Goal: Task Accomplishment & Management: Manage account settings

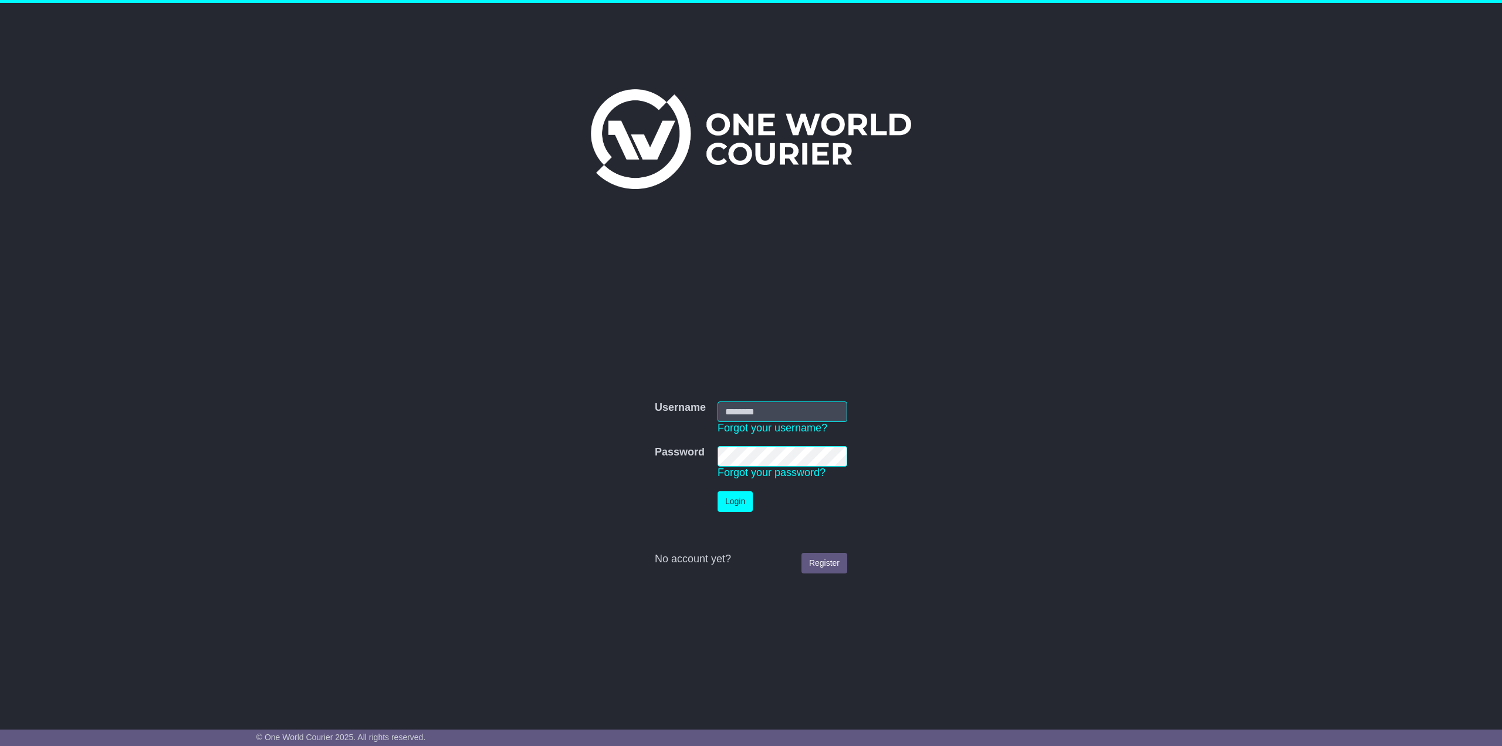
type input "**********"
drag, startPoint x: 744, startPoint y: 502, endPoint x: 764, endPoint y: 501, distance: 19.4
click at [745, 502] on button "Login" at bounding box center [735, 501] width 35 height 21
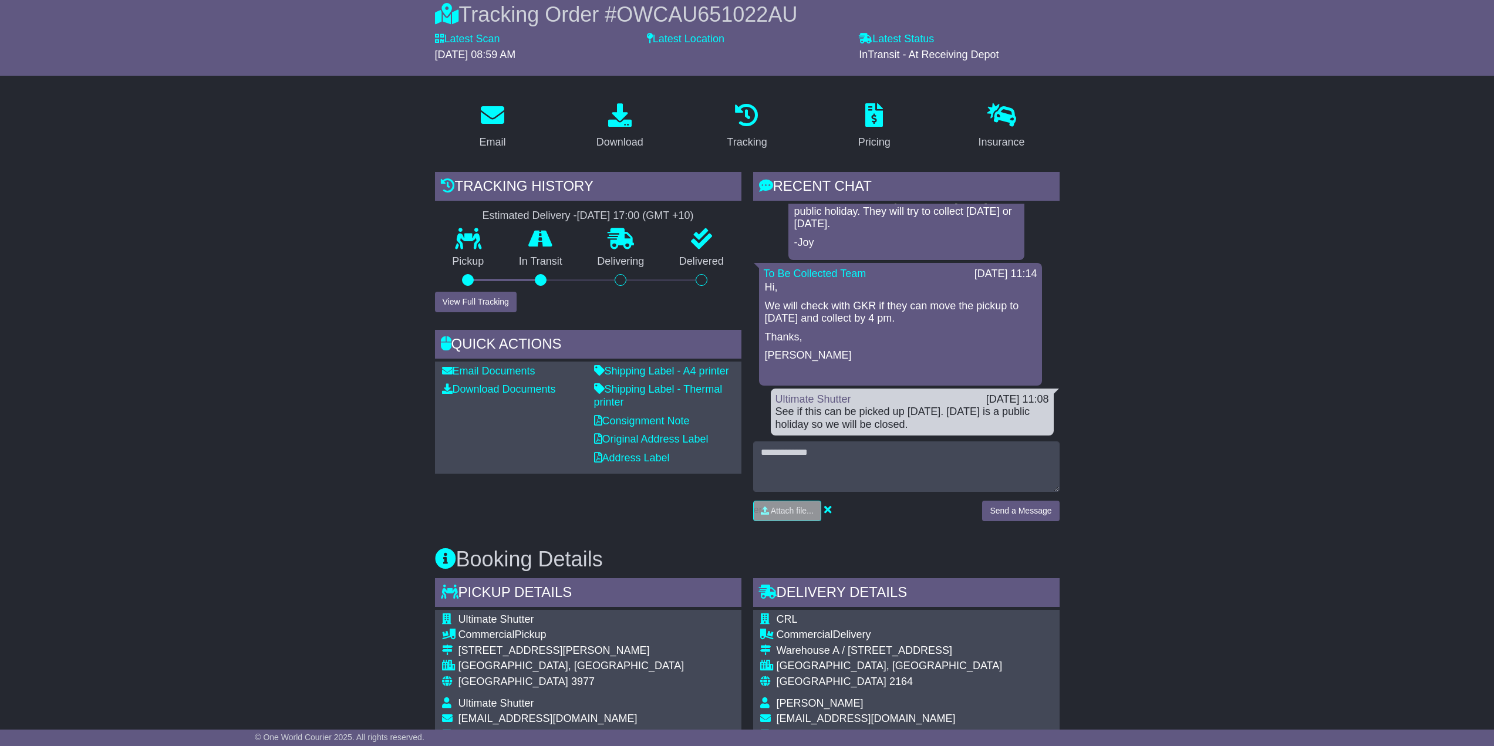
scroll to position [117, 0]
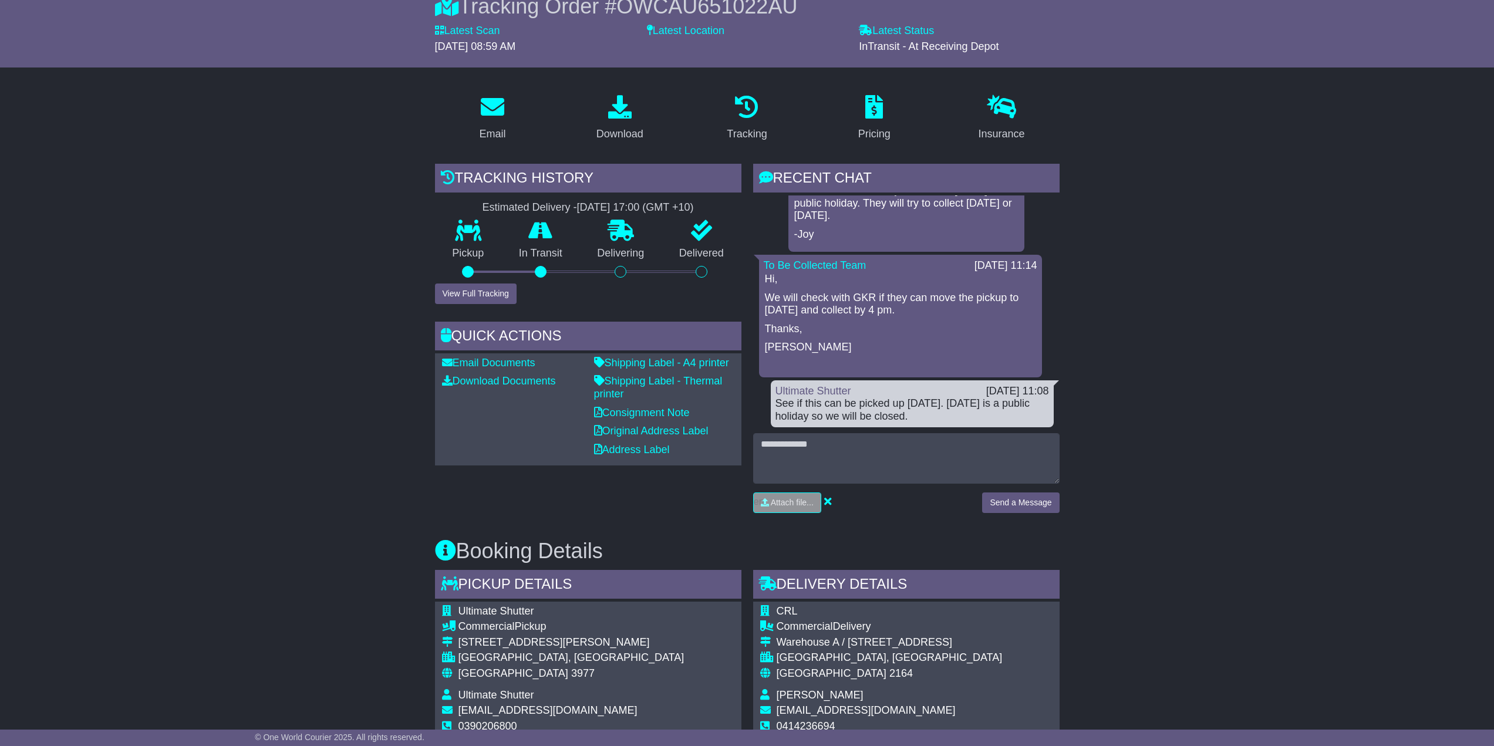
drag, startPoint x: 917, startPoint y: 415, endPoint x: 779, endPoint y: 410, distance: 138.0
click at [779, 410] on div "See if this can be picked up [DATE]. [DATE] is a public holiday so we will be c…" at bounding box center [912, 409] width 274 height 25
click at [930, 417] on div "See if this can be picked up today. Tomorrow is a public holiday so we will be …" at bounding box center [912, 409] width 274 height 25
drag, startPoint x: 907, startPoint y: 416, endPoint x: 764, endPoint y: 400, distance: 144.6
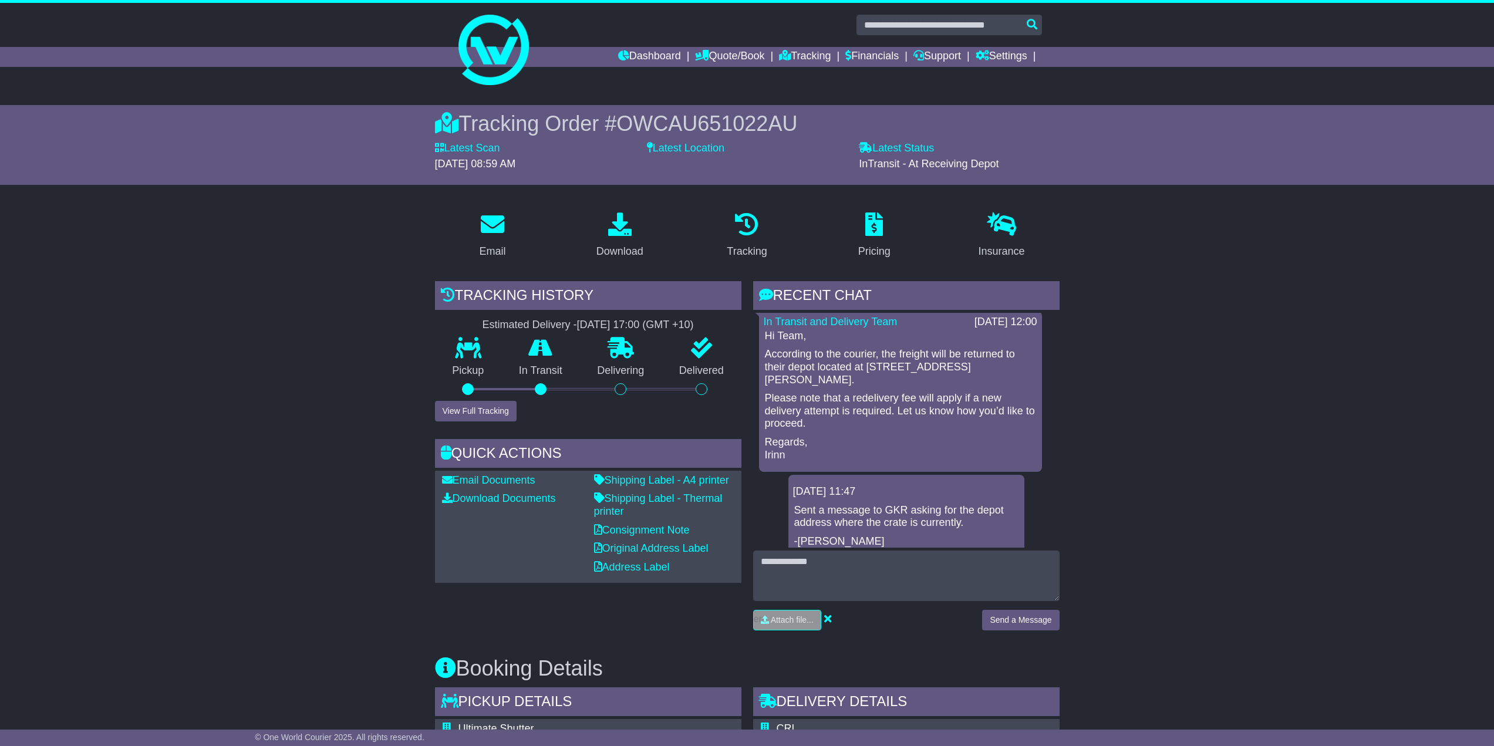
scroll to position [0, 0]
drag, startPoint x: 767, startPoint y: 339, endPoint x: 856, endPoint y: 367, distance: 93.2
click at [856, 367] on div "Hi Team, According to the courier, the freight will be returned to their depot …" at bounding box center [901, 400] width 274 height 131
click at [852, 406] on p "Please note that a redelivery fee will apply if a new delivery attempt is requi…" at bounding box center [900, 416] width 271 height 38
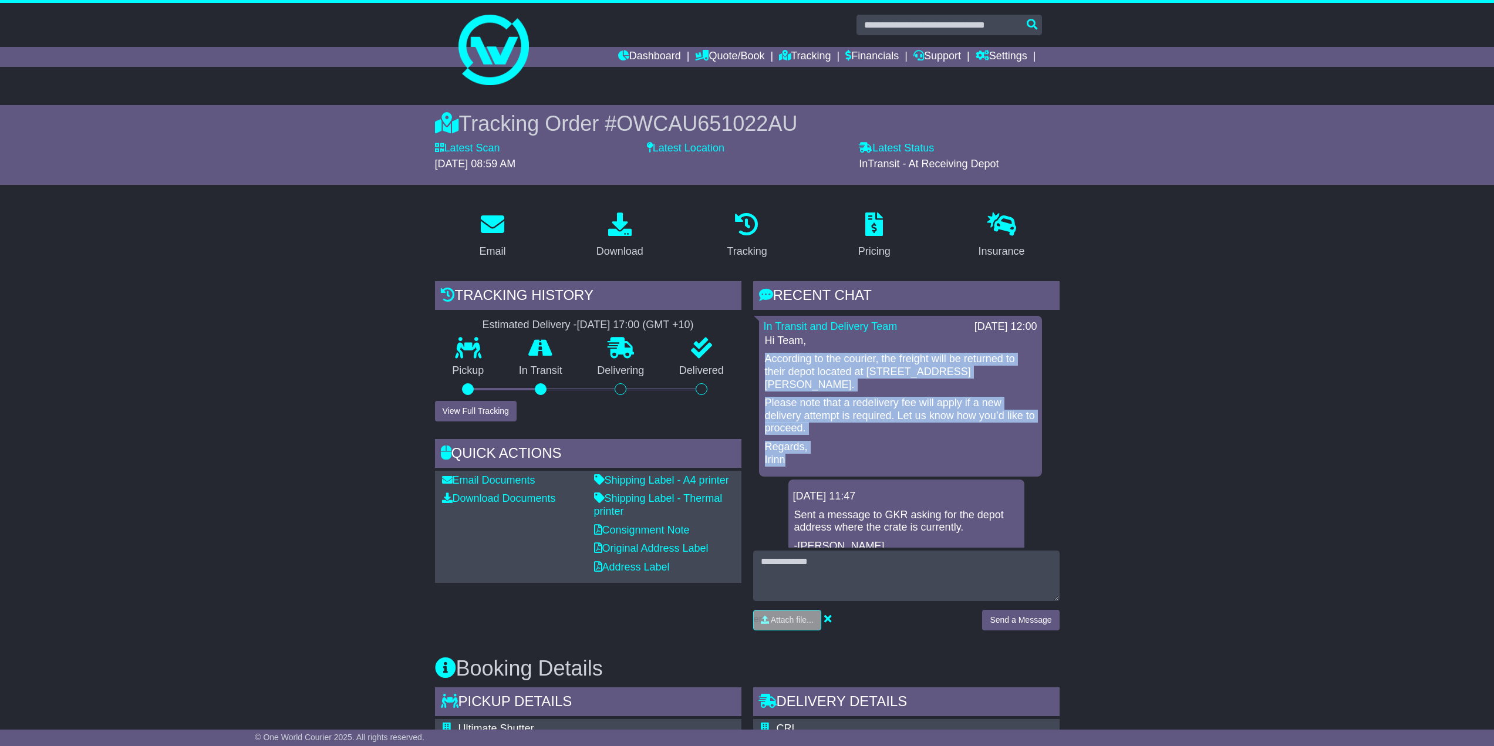
drag, startPoint x: 817, startPoint y: 453, endPoint x: 792, endPoint y: 366, distance: 91.0
click at [777, 360] on div "Hi Team, According to the courier, the freight will be returned to their depot …" at bounding box center [901, 400] width 274 height 131
click at [793, 366] on p "According to the courier, the freight will be returned to their depot located a…" at bounding box center [900, 372] width 271 height 38
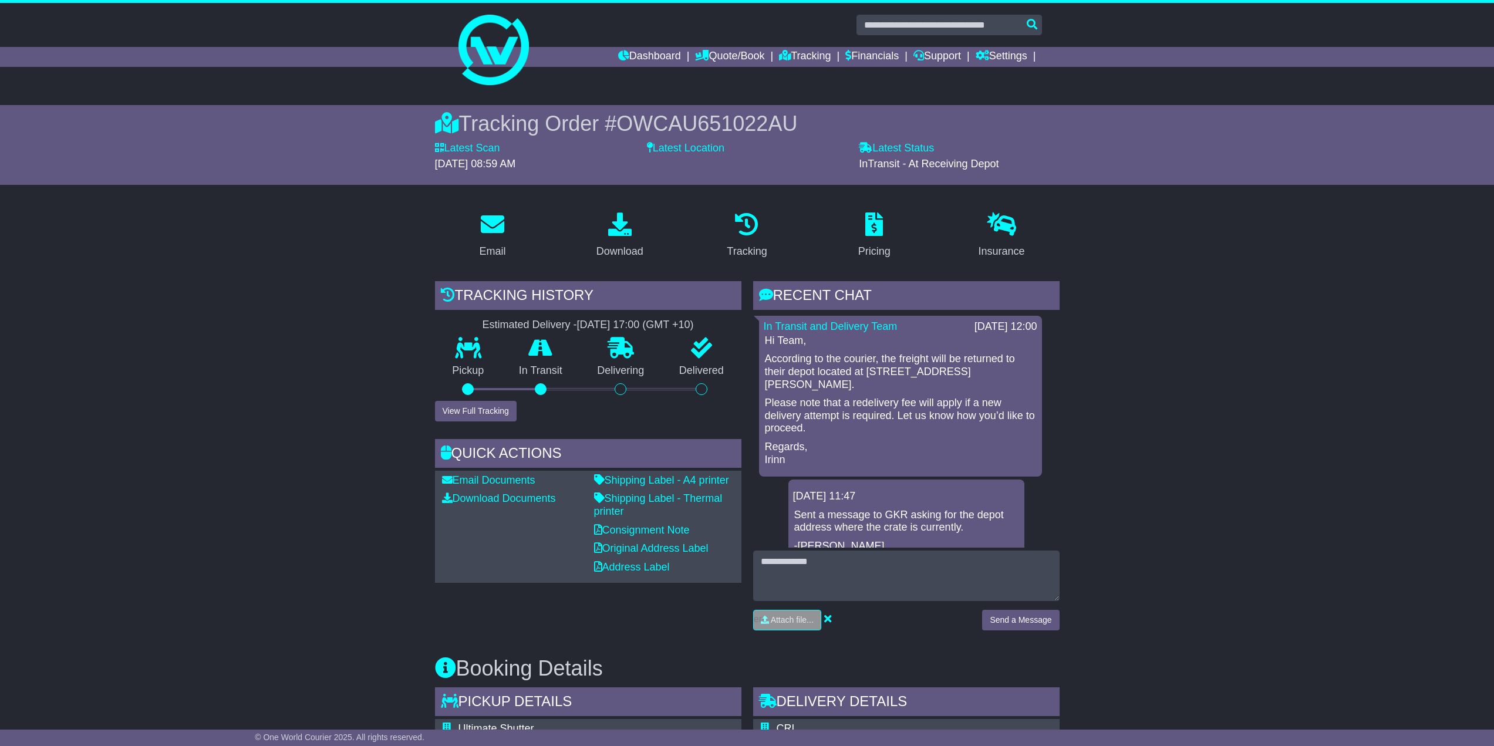
drag, startPoint x: 879, startPoint y: 165, endPoint x: 924, endPoint y: 166, distance: 45.2
click at [924, 166] on span "InTransit - At Receiving Depot" at bounding box center [929, 164] width 140 height 12
click at [689, 484] on link "Shipping Label - A4 printer" at bounding box center [661, 480] width 135 height 12
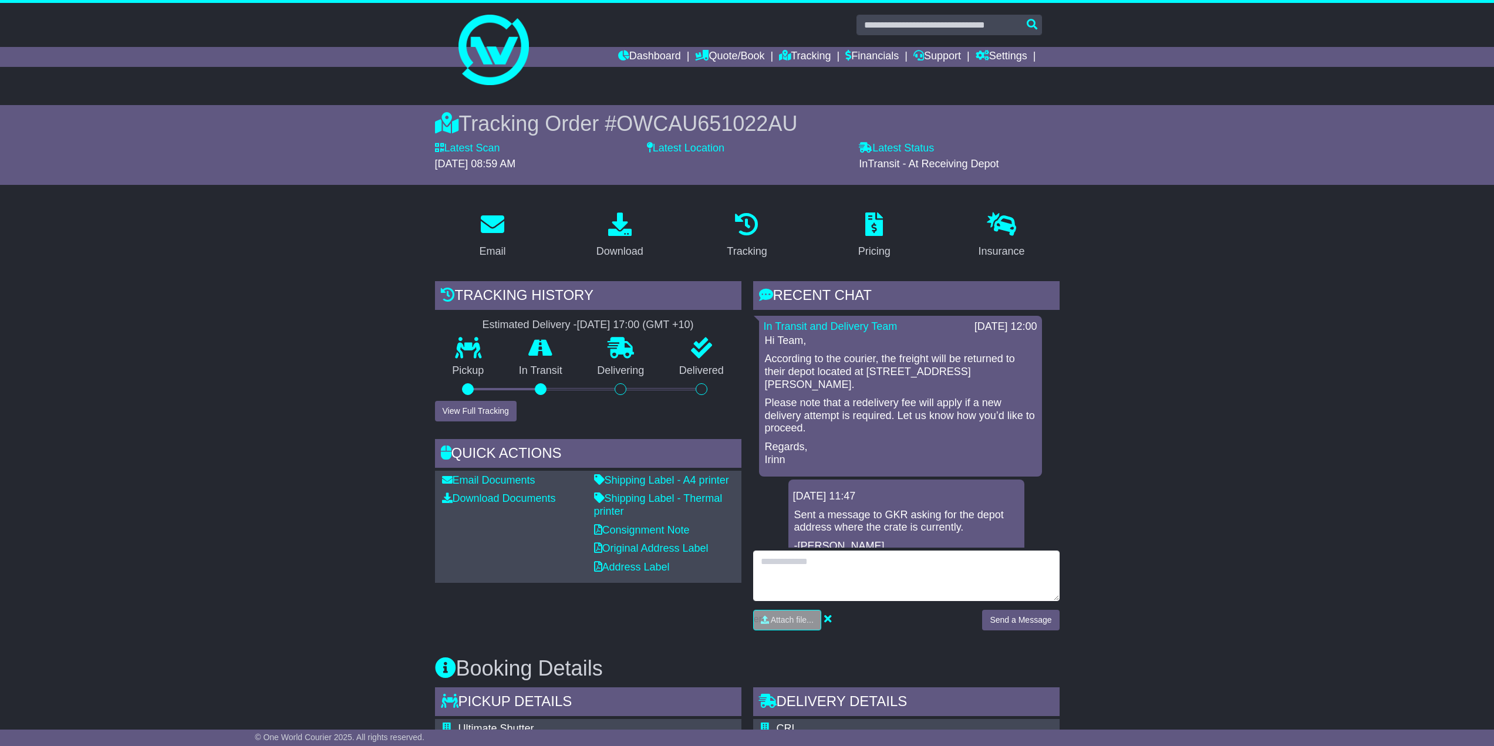
click at [894, 487] on textarea at bounding box center [906, 576] width 306 height 50
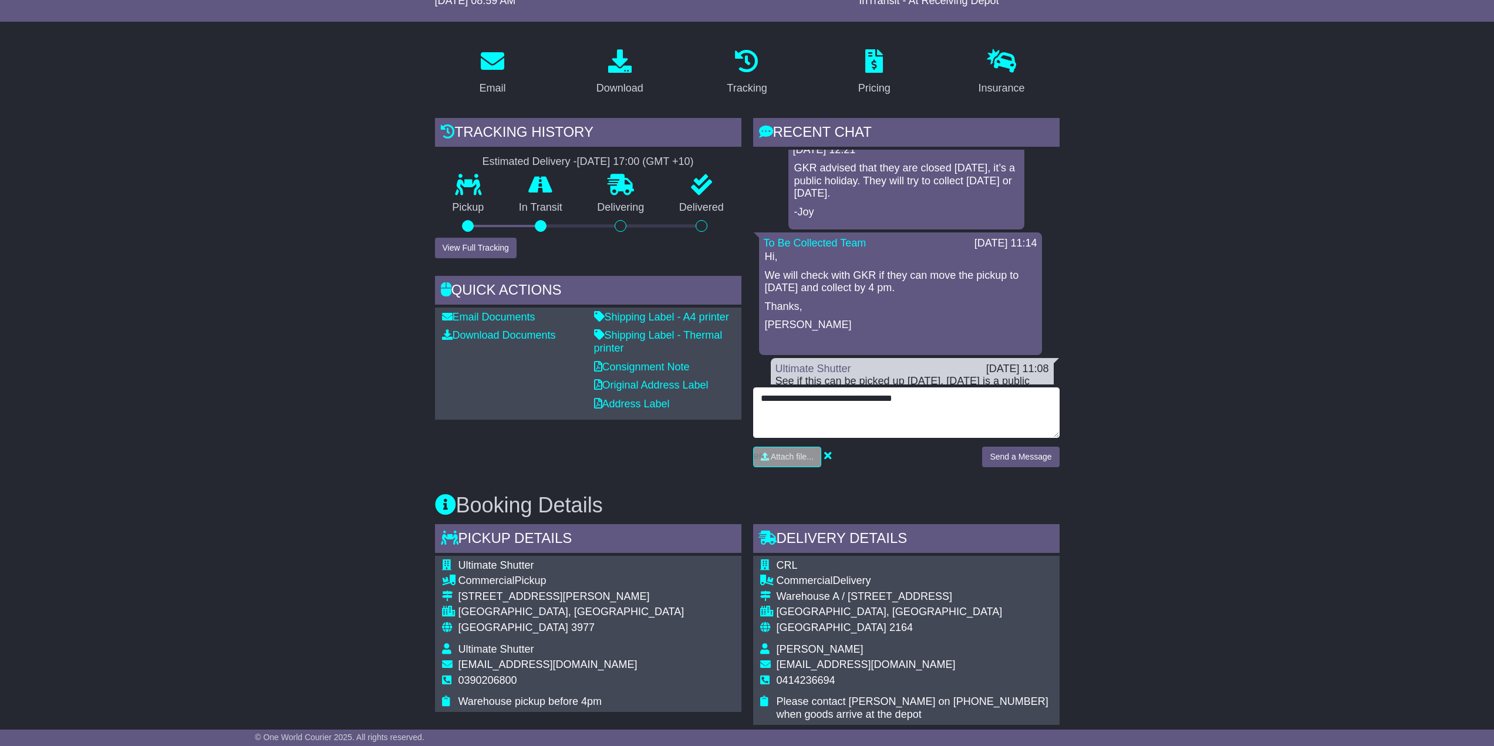
scroll to position [688, 0]
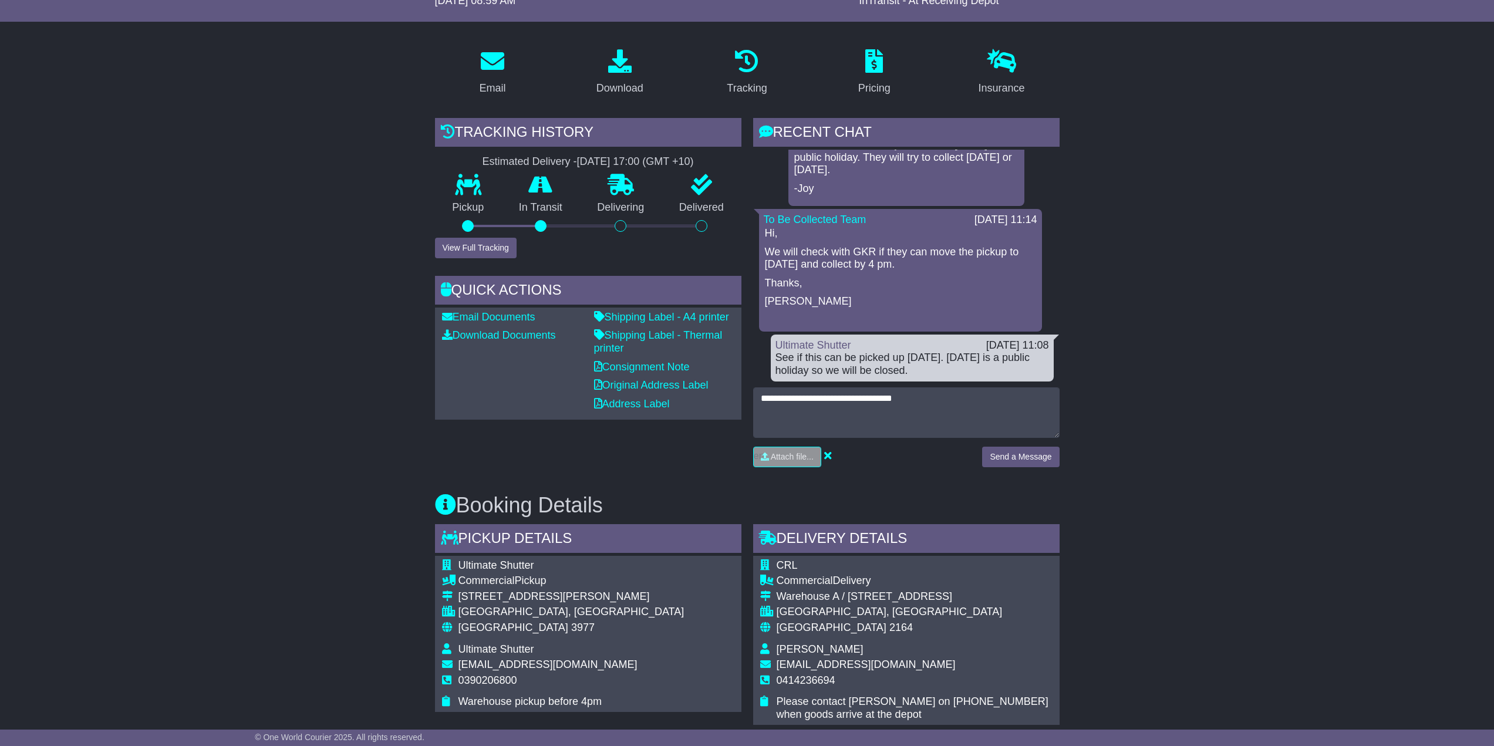
click at [863, 249] on p "We will check with GKR if they can move the pickup to today and collect by 4 pm." at bounding box center [900, 258] width 271 height 25
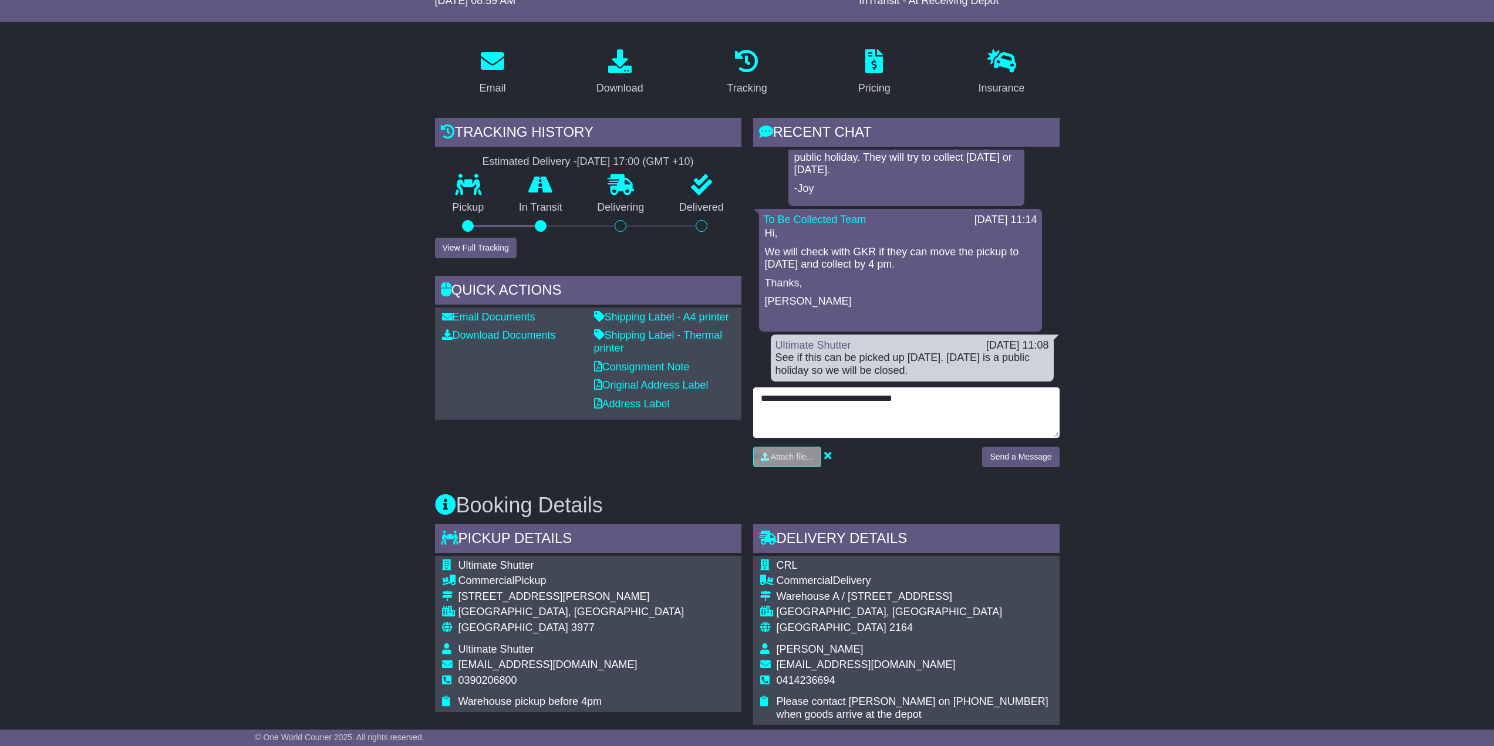
click at [930, 408] on textarea "**********" at bounding box center [906, 412] width 306 height 50
drag, startPoint x: 842, startPoint y: 401, endPoint x: 995, endPoint y: 403, distance: 153.2
click at [930, 403] on textarea "**********" at bounding box center [906, 412] width 306 height 50
click at [930, 404] on textarea "**********" at bounding box center [906, 412] width 306 height 50
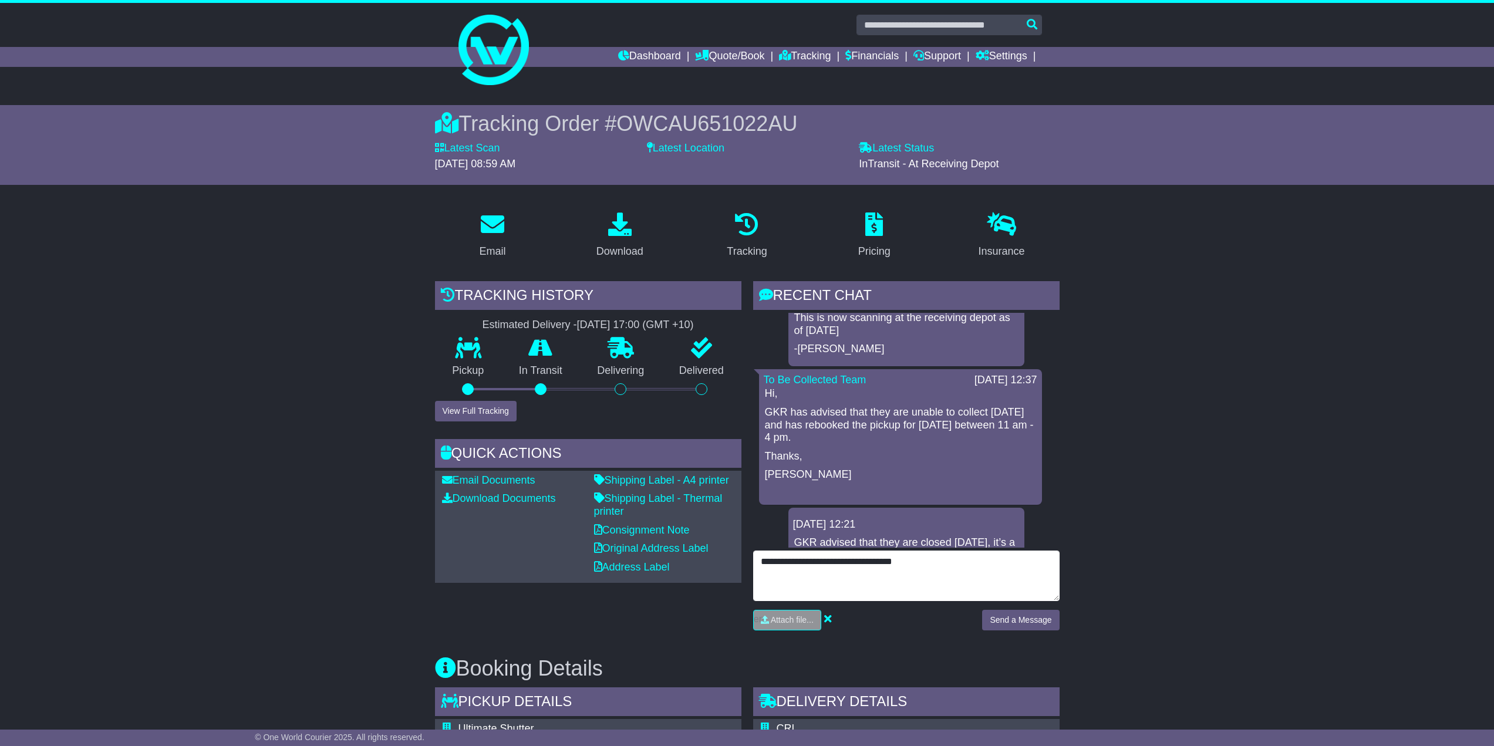
scroll to position [218, 0]
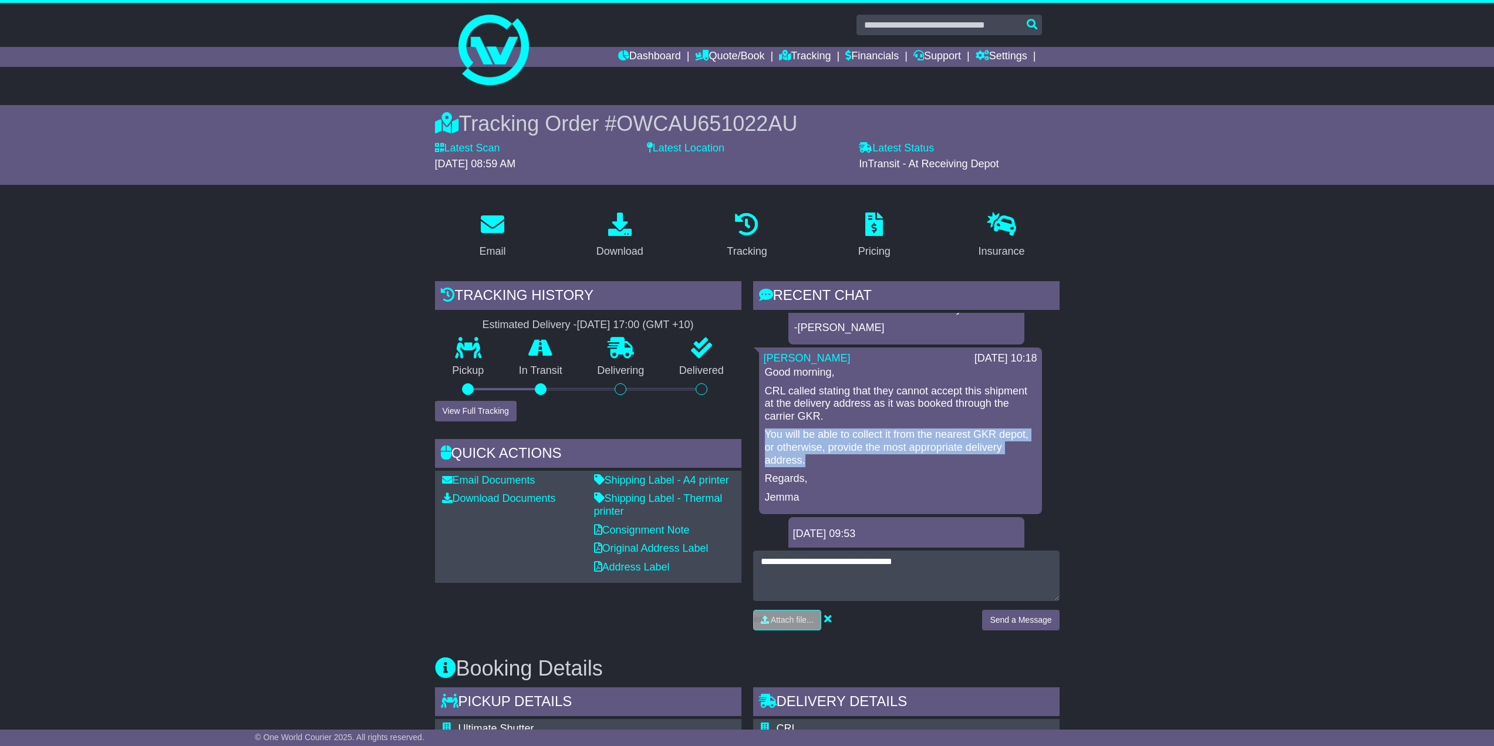
drag, startPoint x: 764, startPoint y: 433, endPoint x: 826, endPoint y: 458, distance: 66.8
click at [826, 458] on div "Good morning, CRL called stating that they cannot accept this shipment at the d…" at bounding box center [901, 434] width 274 height 137
click at [853, 418] on p "CRL called stating that they cannot accept this shipment at the delivery addres…" at bounding box center [900, 404] width 271 height 38
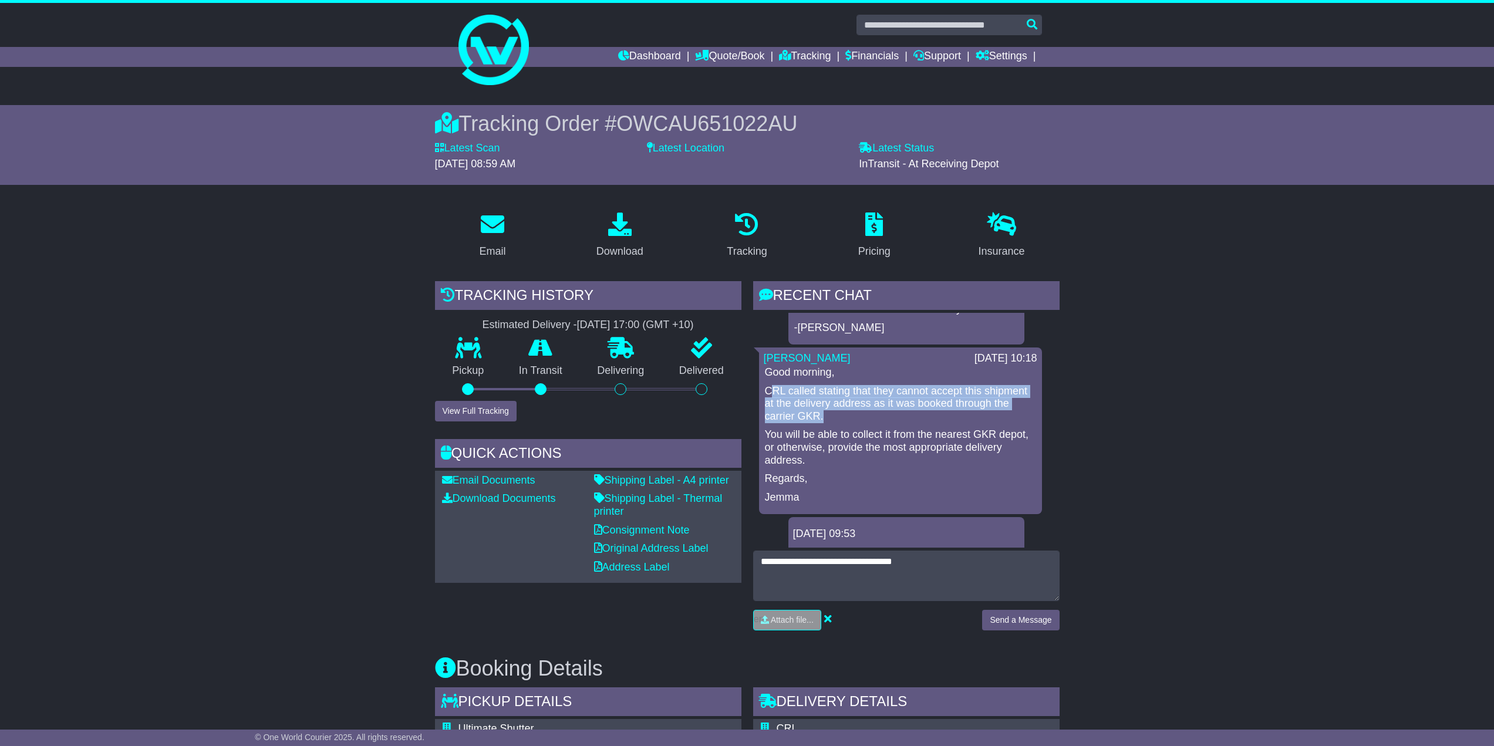
drag, startPoint x: 830, startPoint y: 411, endPoint x: 772, endPoint y: 391, distance: 61.4
click at [772, 391] on p "CRL called stating that they cannot accept this shipment at the delivery addres…" at bounding box center [900, 404] width 271 height 38
click at [898, 428] on p "You will be able to collect it from the nearest GKR depot, or otherwise, provid…" at bounding box center [900, 447] width 271 height 38
click at [770, 129] on span "OWCAU651022AU" at bounding box center [706, 124] width 181 height 24
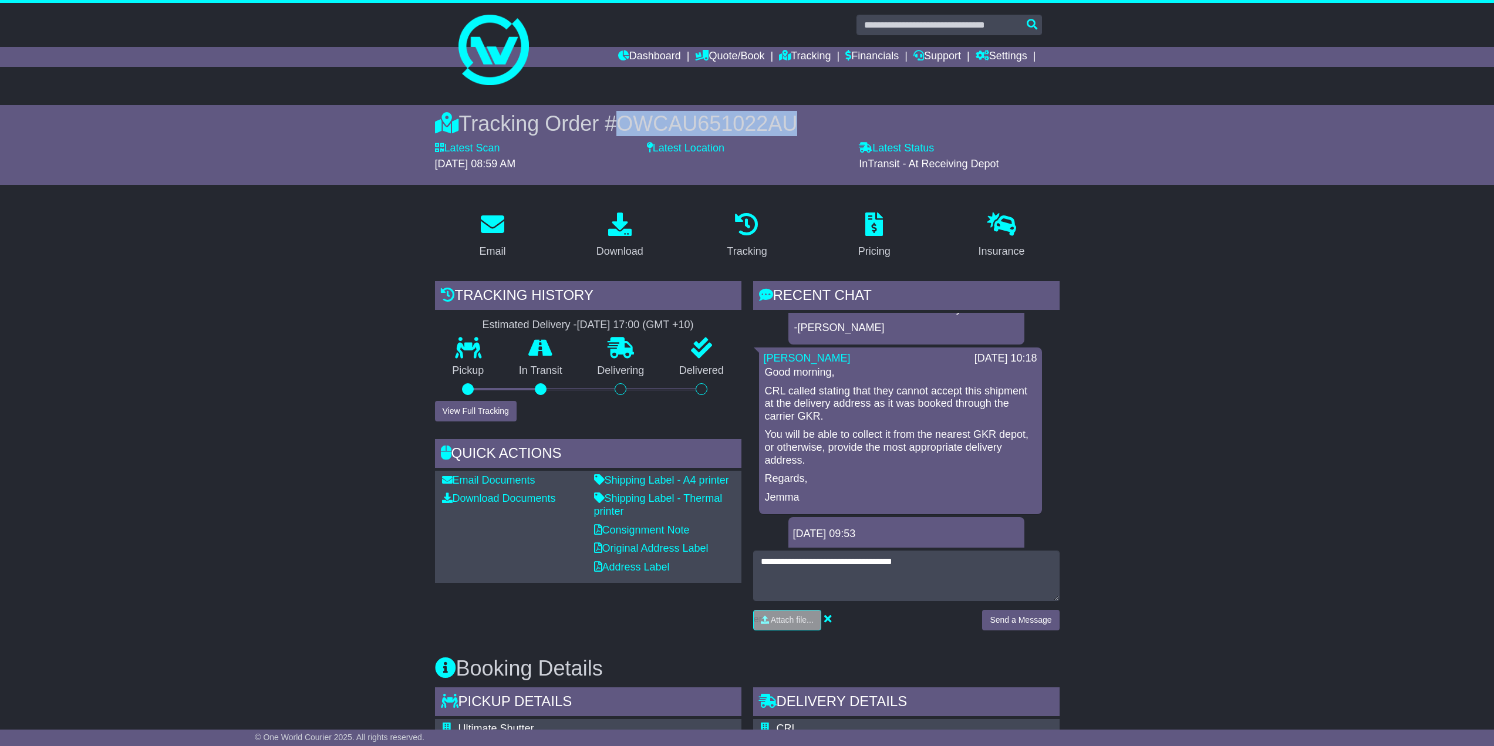
click at [770, 129] on span "OWCAU651022AU" at bounding box center [706, 124] width 181 height 24
copy span "OWCAU651022AU"
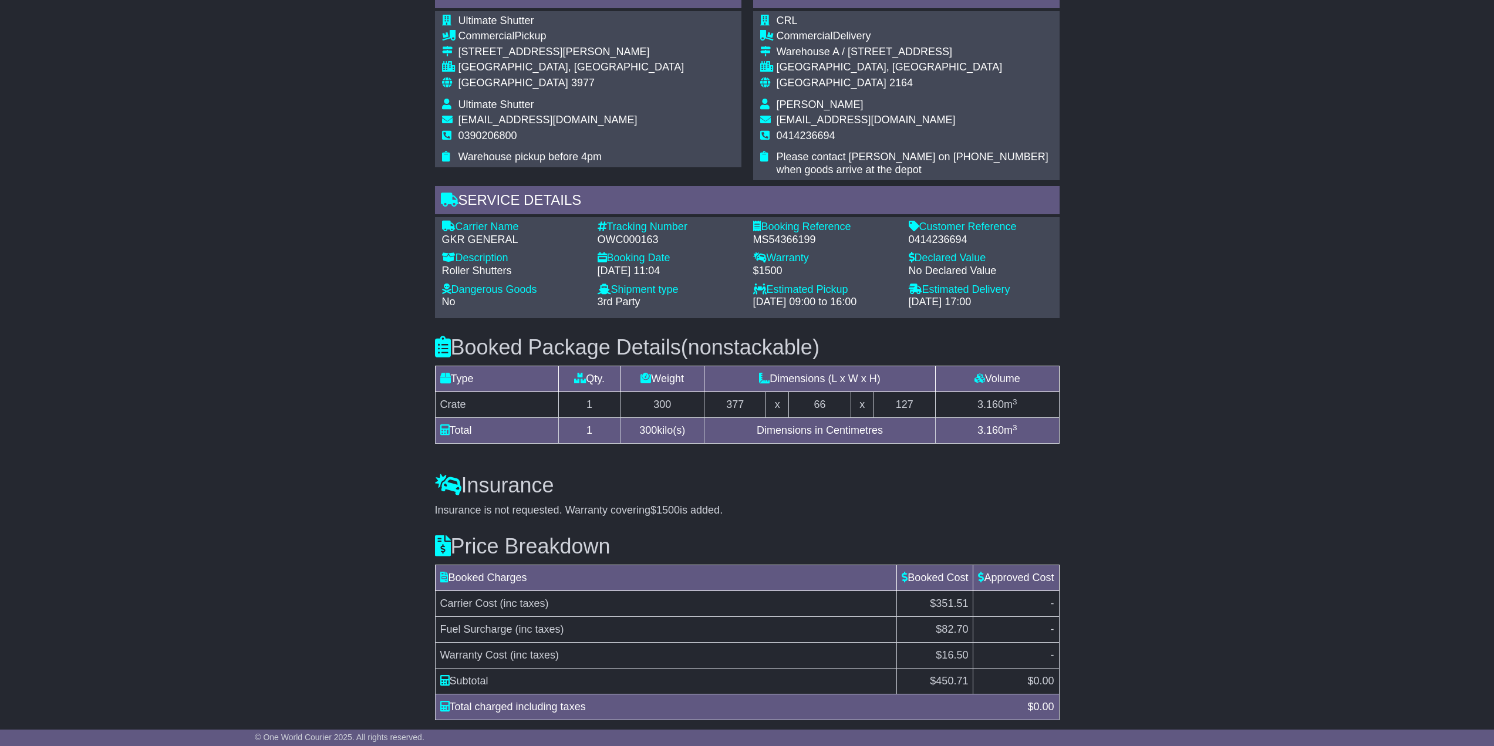
scroll to position [457, 0]
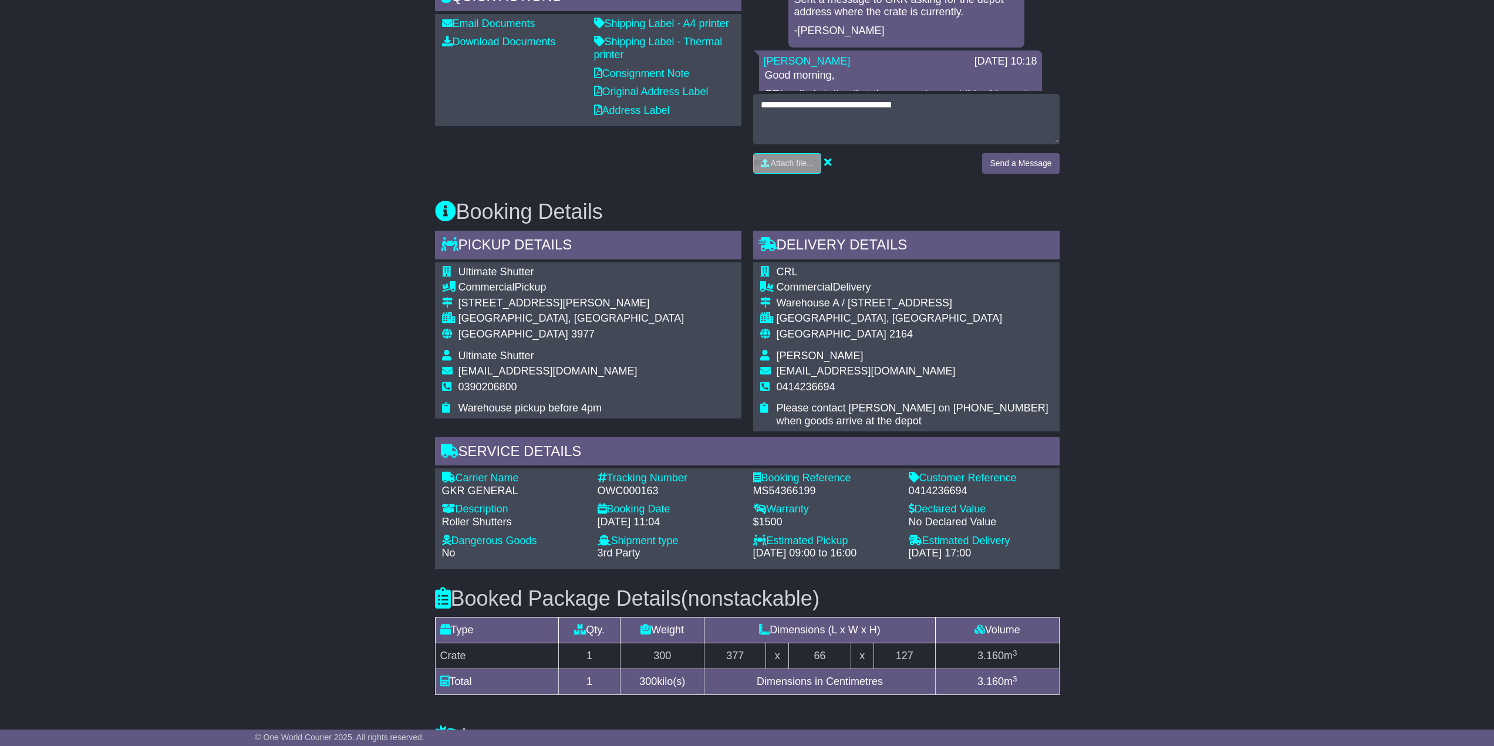
drag, startPoint x: 916, startPoint y: 519, endPoint x: 900, endPoint y: 548, distance: 32.3
click at [930, 487] on div "Carrier Name - GKR GENERAL Description - Roller Shutters Tracking Number - OWC0…" at bounding box center [747, 519] width 622 height 94
drag, startPoint x: 521, startPoint y: 488, endPoint x: 438, endPoint y: 492, distance: 83.4
click at [440, 487] on div "Carrier Name - GKR GENERAL" at bounding box center [514, 484] width 156 height 25
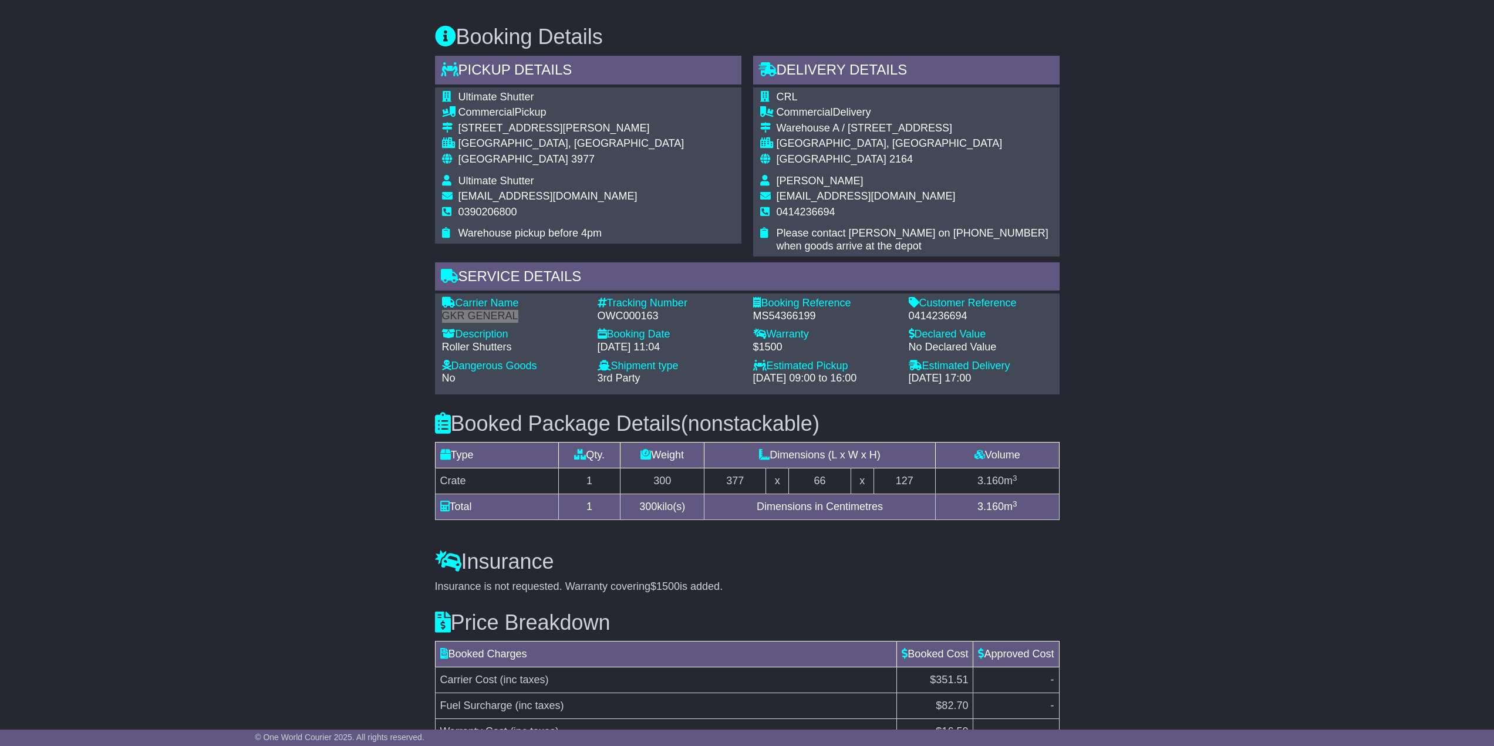
scroll to position [398, 0]
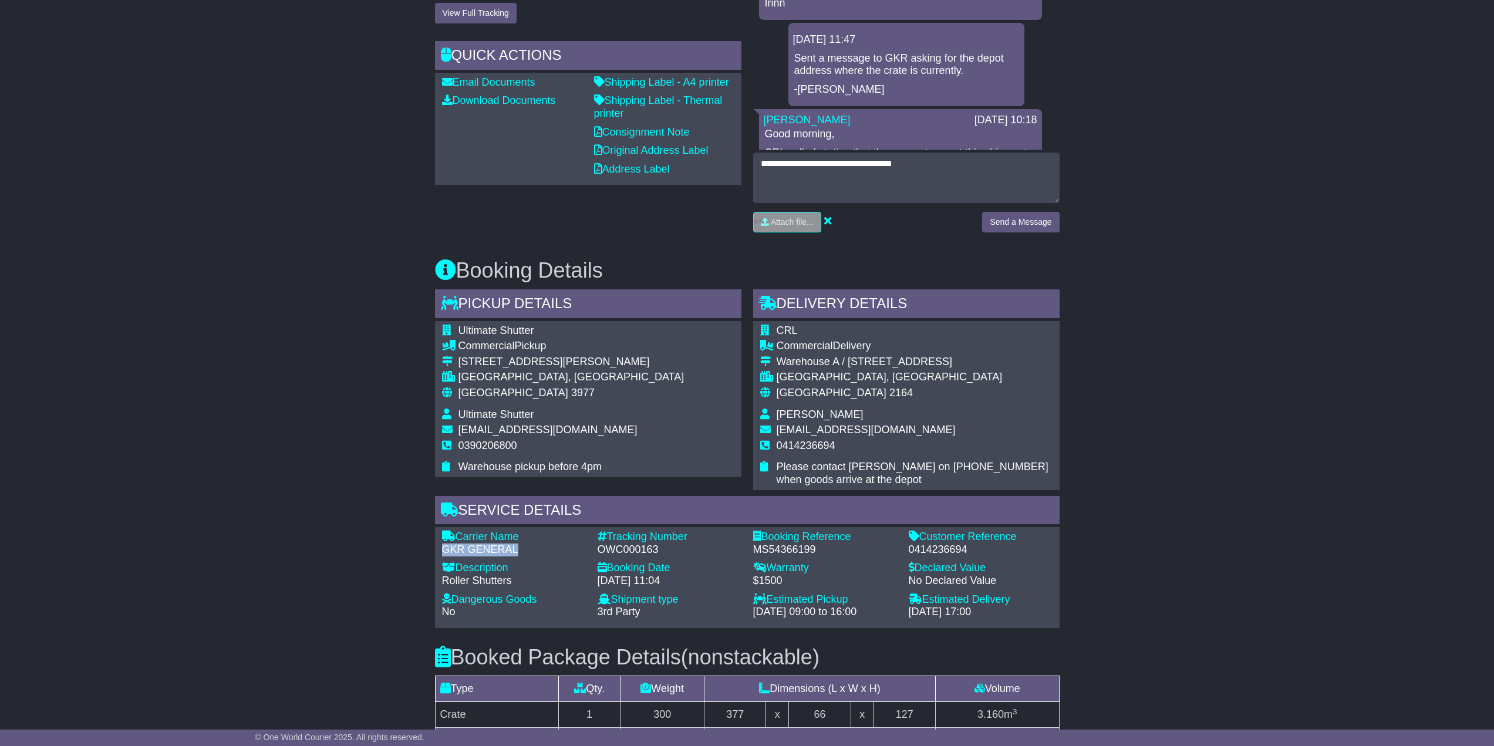
drag, startPoint x: 780, startPoint y: 358, endPoint x: 940, endPoint y: 362, distance: 160.3
click at [930, 362] on div "Warehouse A / 28-54 Percival Road" at bounding box center [914, 362] width 276 height 13
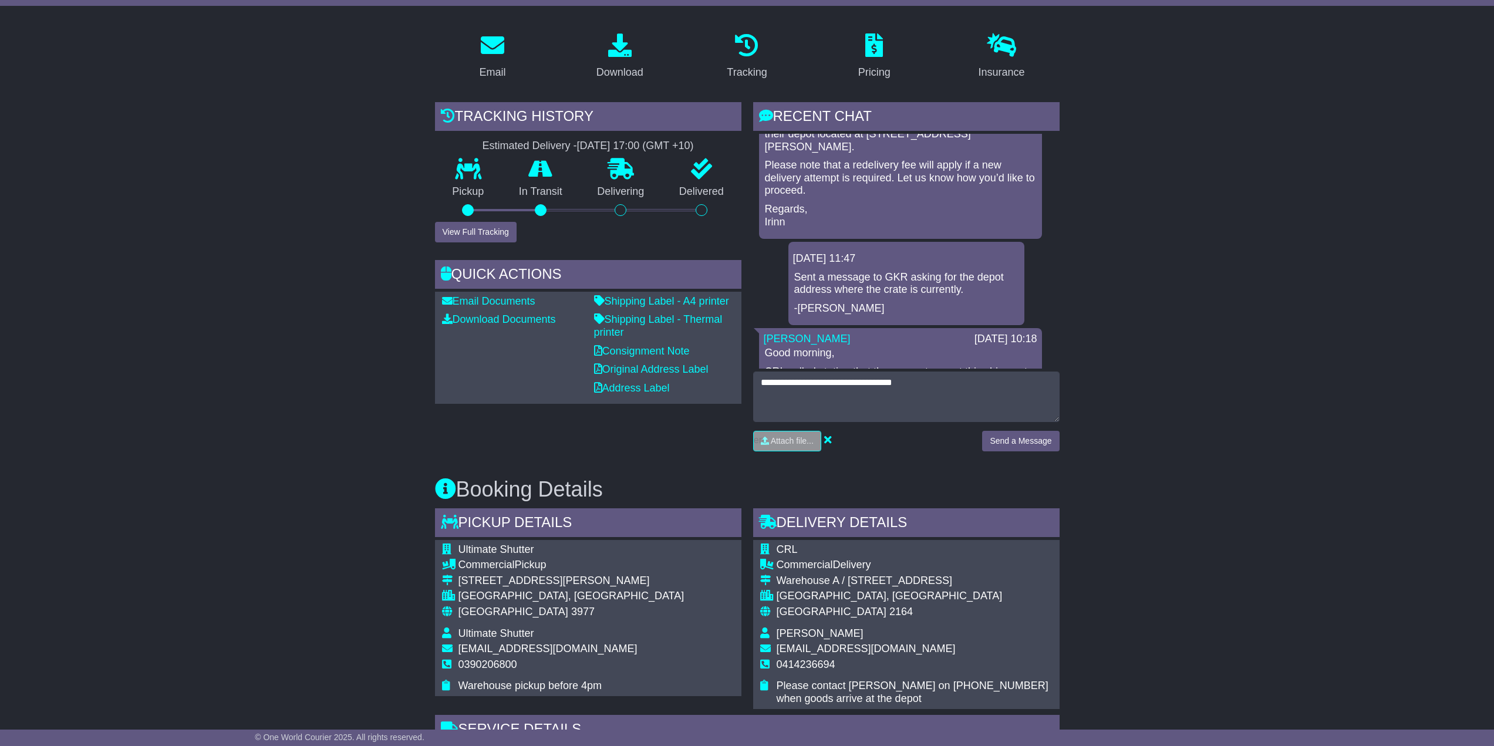
scroll to position [163, 0]
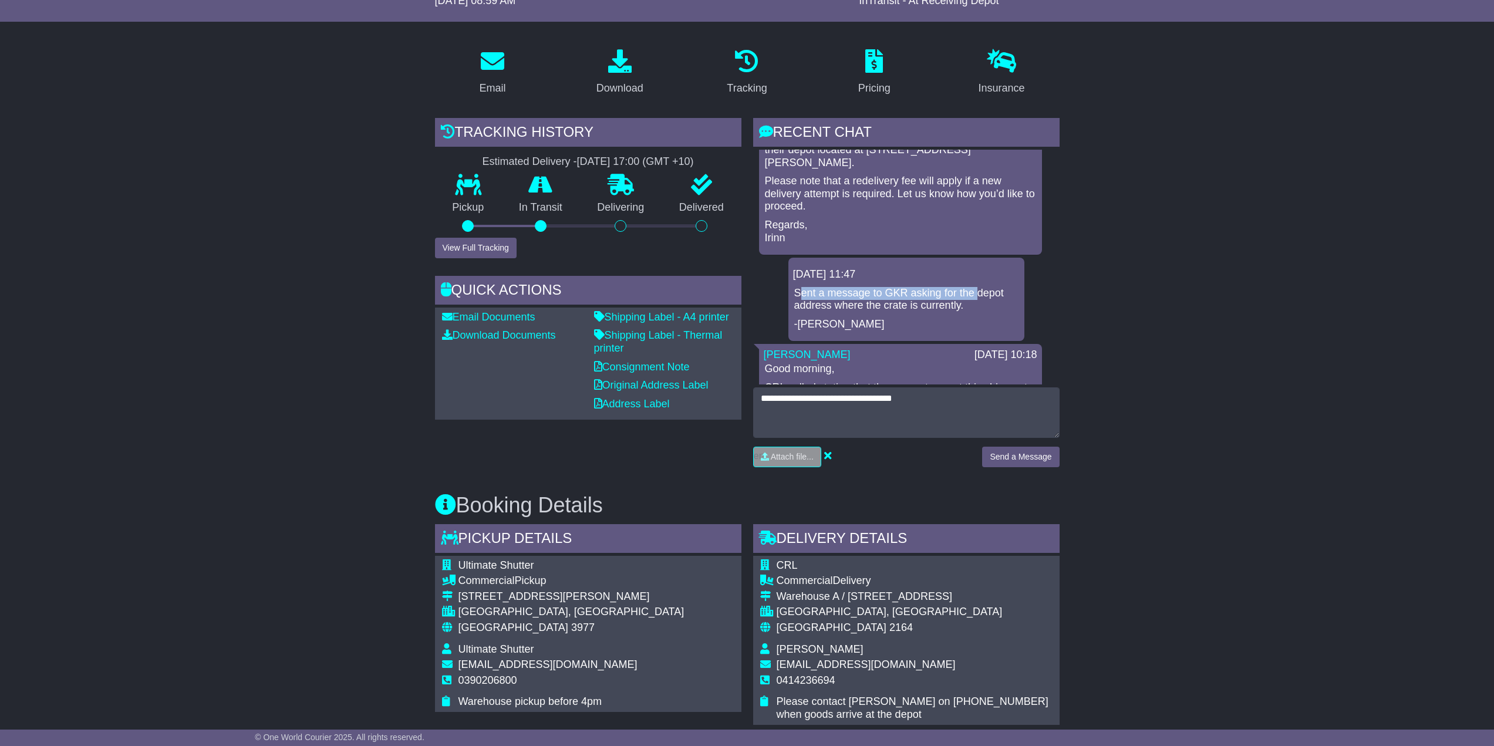
drag, startPoint x: 801, startPoint y: 292, endPoint x: 973, endPoint y: 299, distance: 172.1
click at [930, 291] on p "Sent a message to GKR asking for the depot address where the crate is currently." at bounding box center [906, 299] width 224 height 25
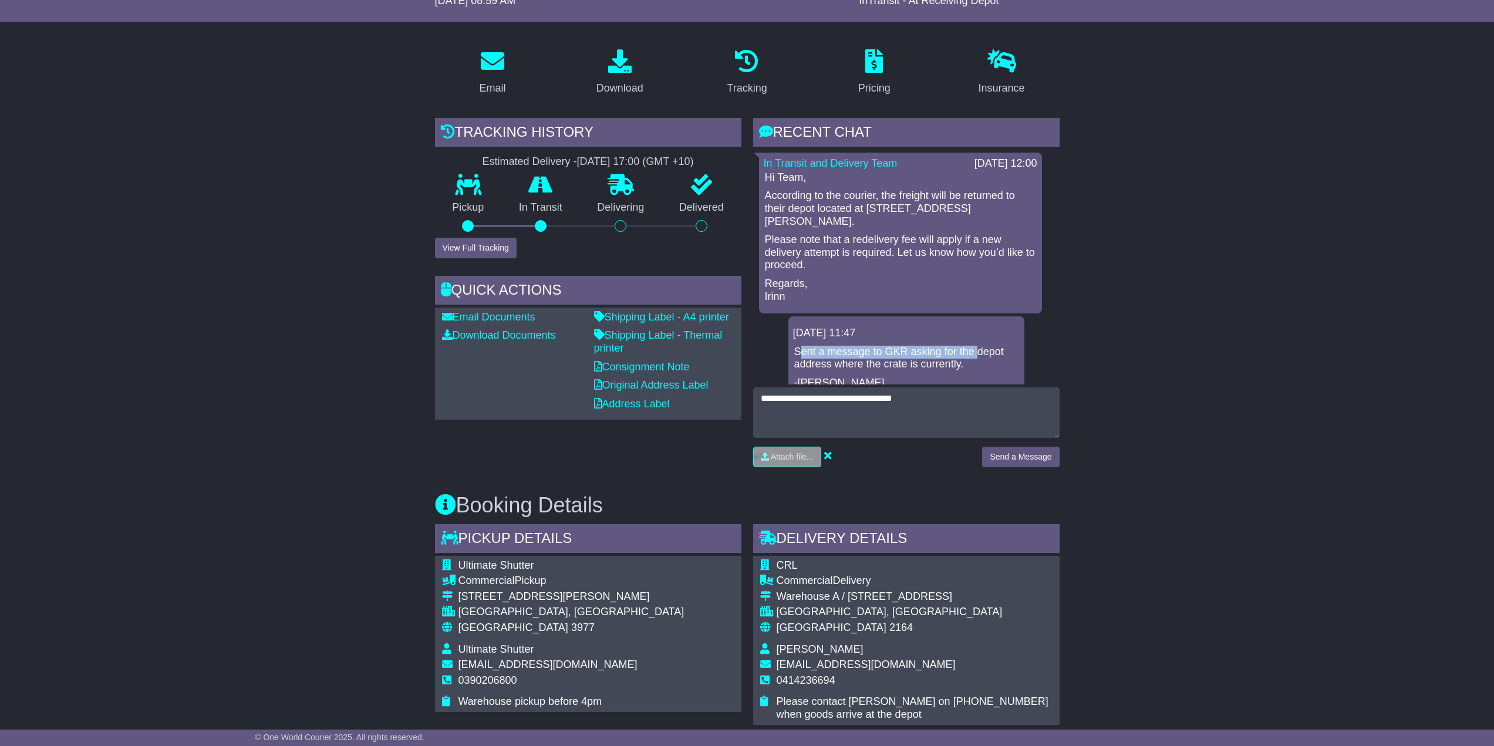
drag, startPoint x: 866, startPoint y: 204, endPoint x: 933, endPoint y: 225, distance: 70.3
click at [930, 225] on p "According to the courier, the freight will be returned to their depot located a…" at bounding box center [900, 209] width 271 height 38
copy p "3a Monier Square, Villawood, NSW 2163."
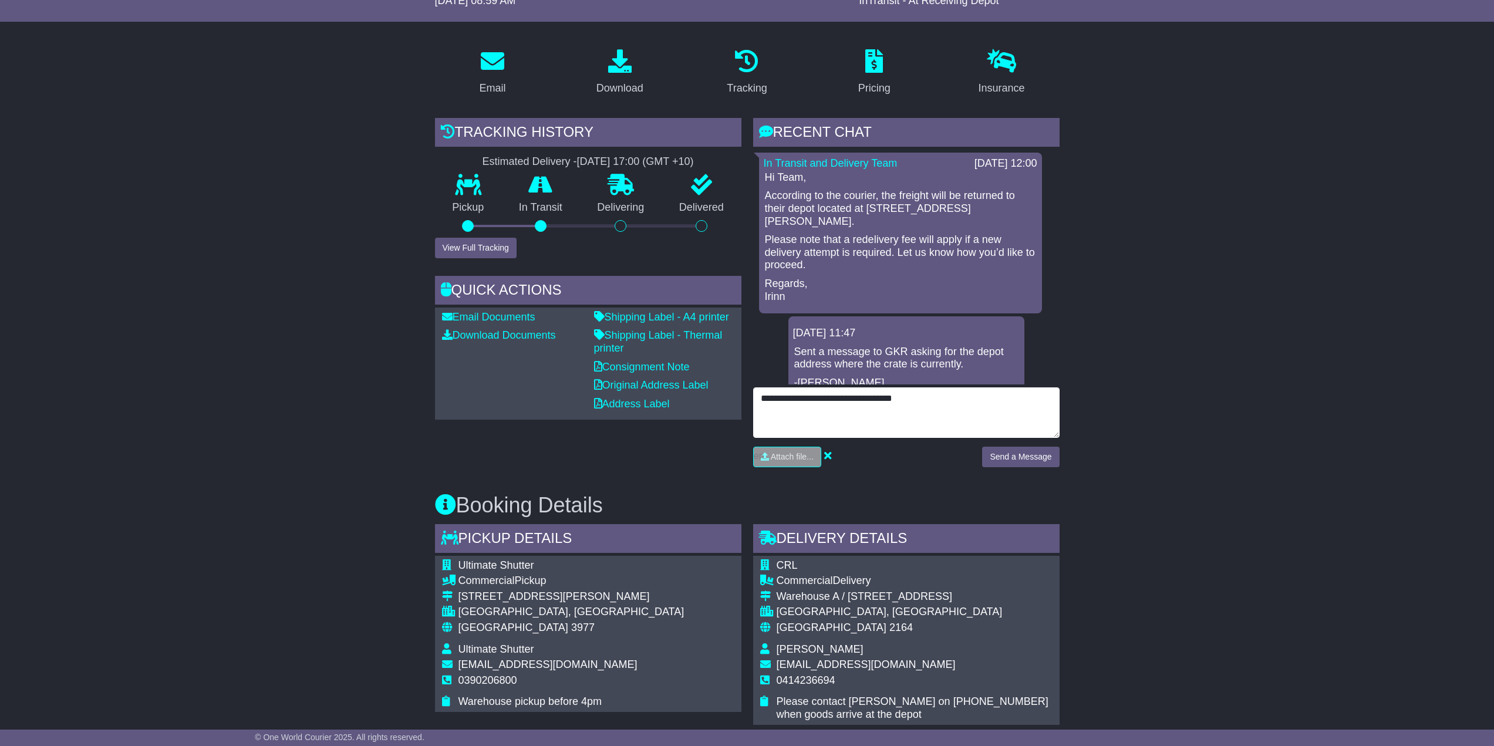
click at [930, 399] on textarea "**********" at bounding box center [906, 412] width 306 height 50
drag, startPoint x: 947, startPoint y: 402, endPoint x: 684, endPoint y: 384, distance: 263.6
click at [685, 385] on div "Email Download Tracking Pricing Insurance" at bounding box center [747, 674] width 636 height 1258
type textarea "**********"
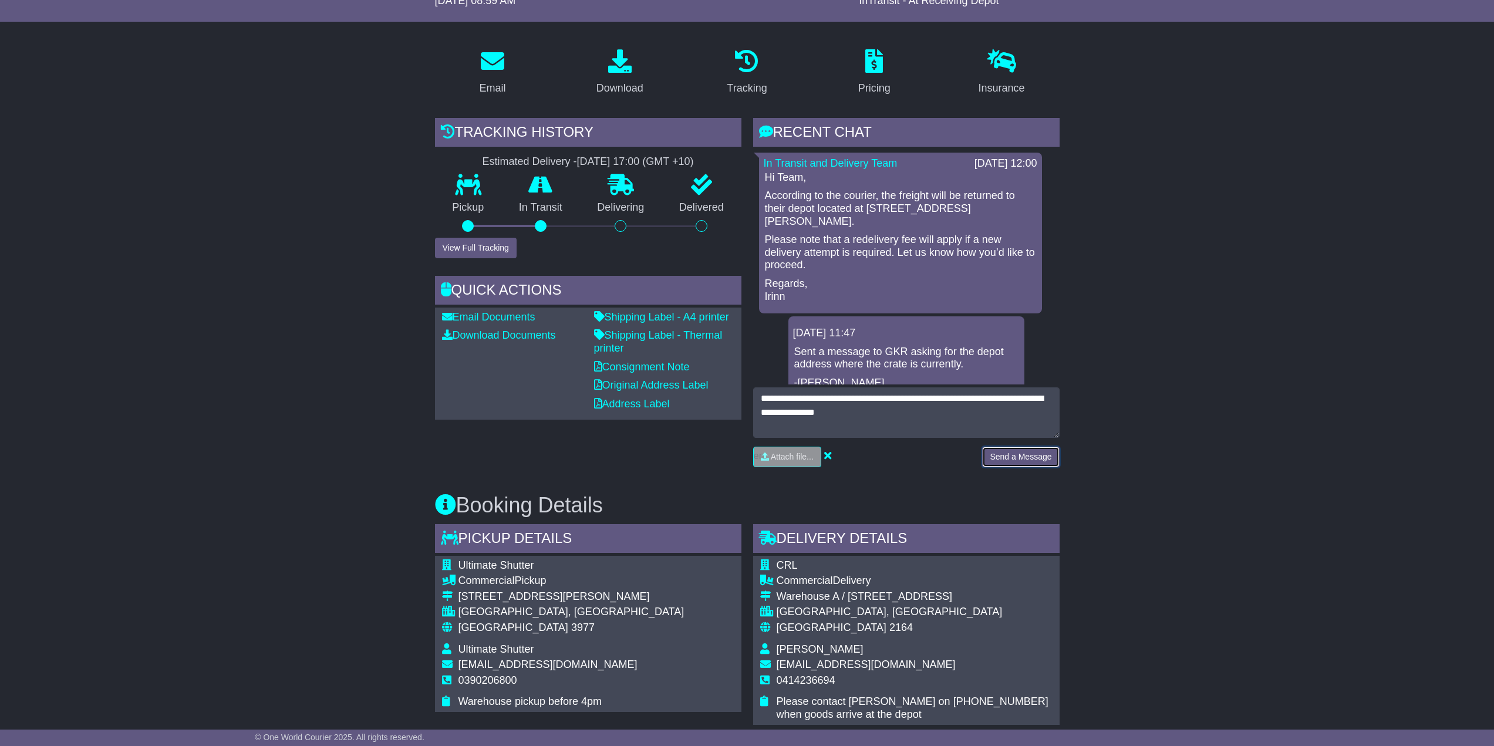
click at [930, 464] on button "Send a Message" at bounding box center [1020, 457] width 77 height 21
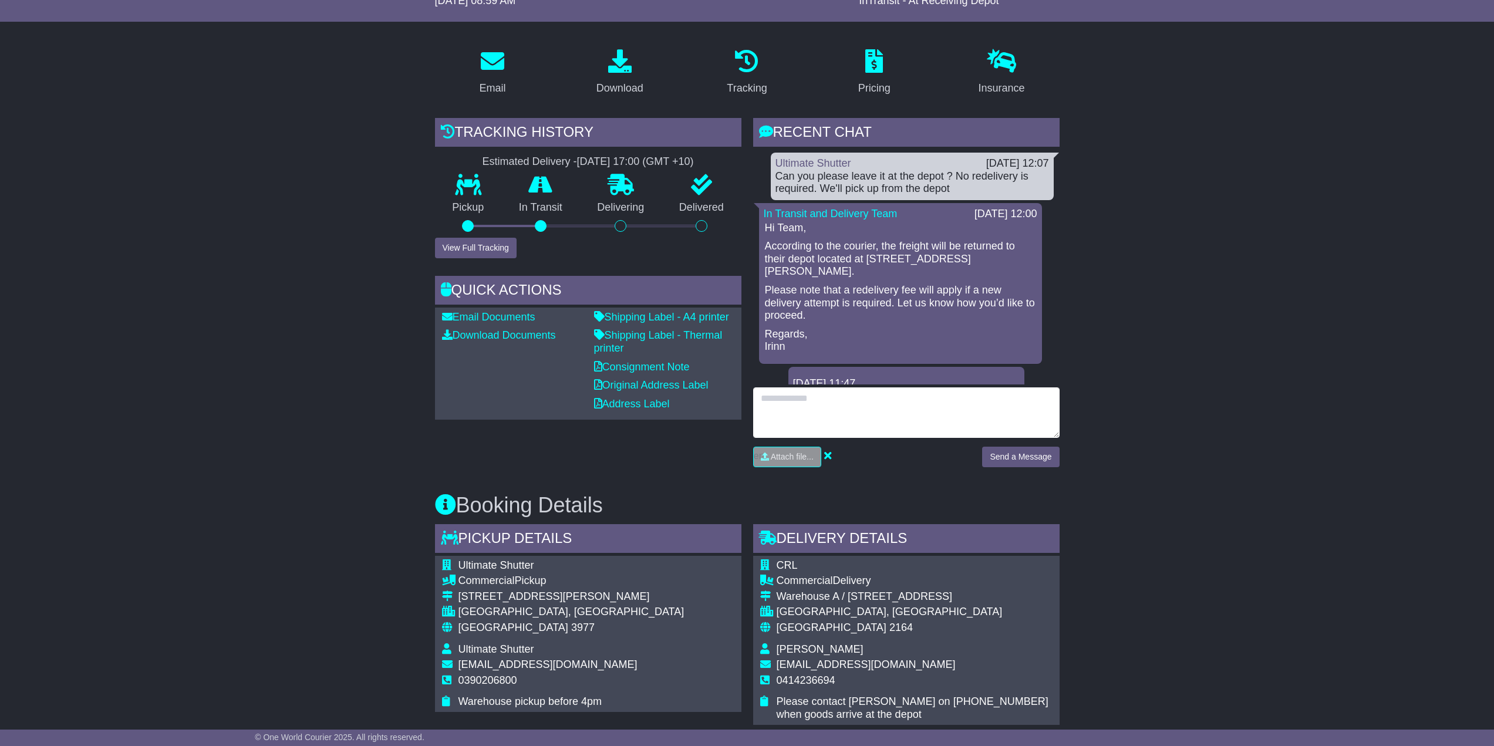
click at [856, 418] on textarea at bounding box center [906, 412] width 306 height 50
type textarea "*"
type textarea "**********"
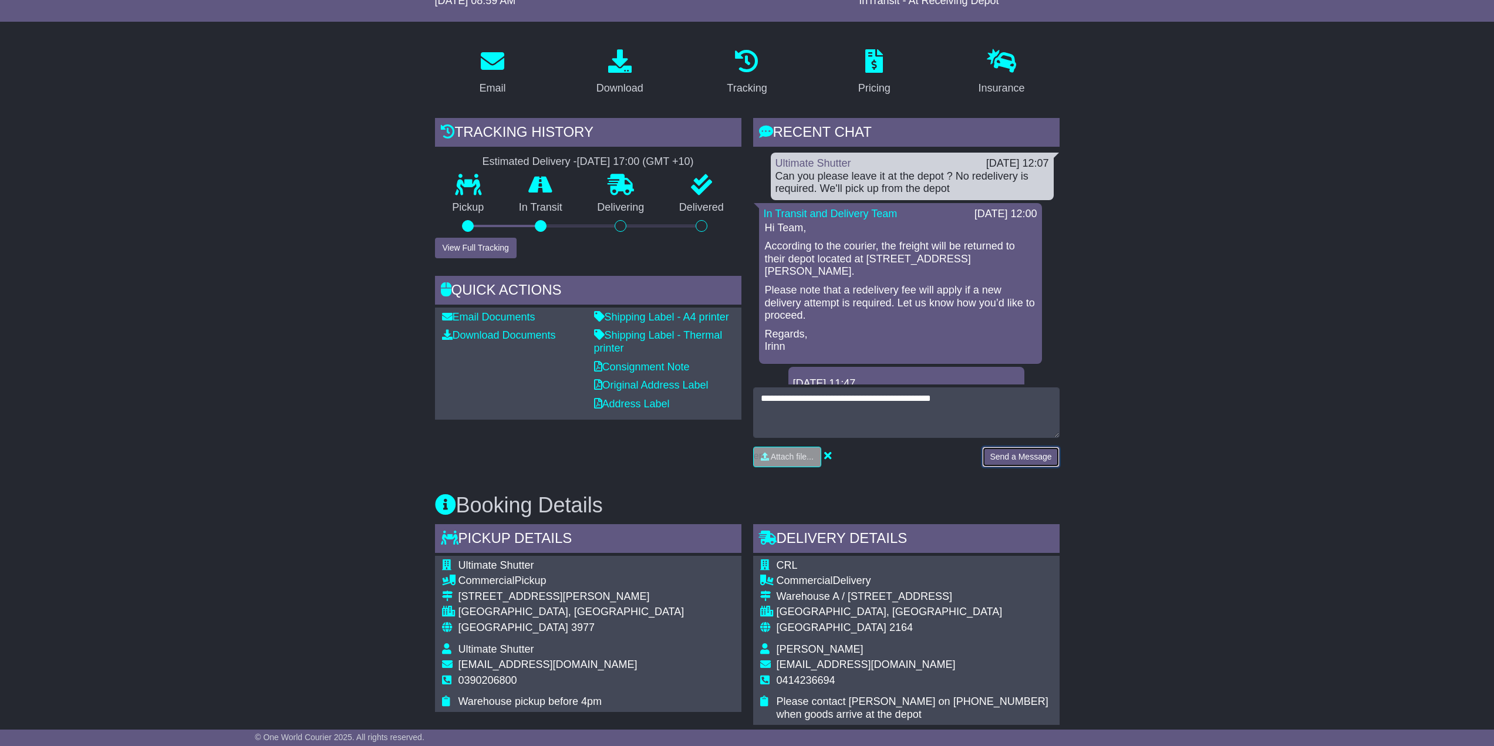
click at [930, 452] on button "Send a Message" at bounding box center [1020, 457] width 77 height 21
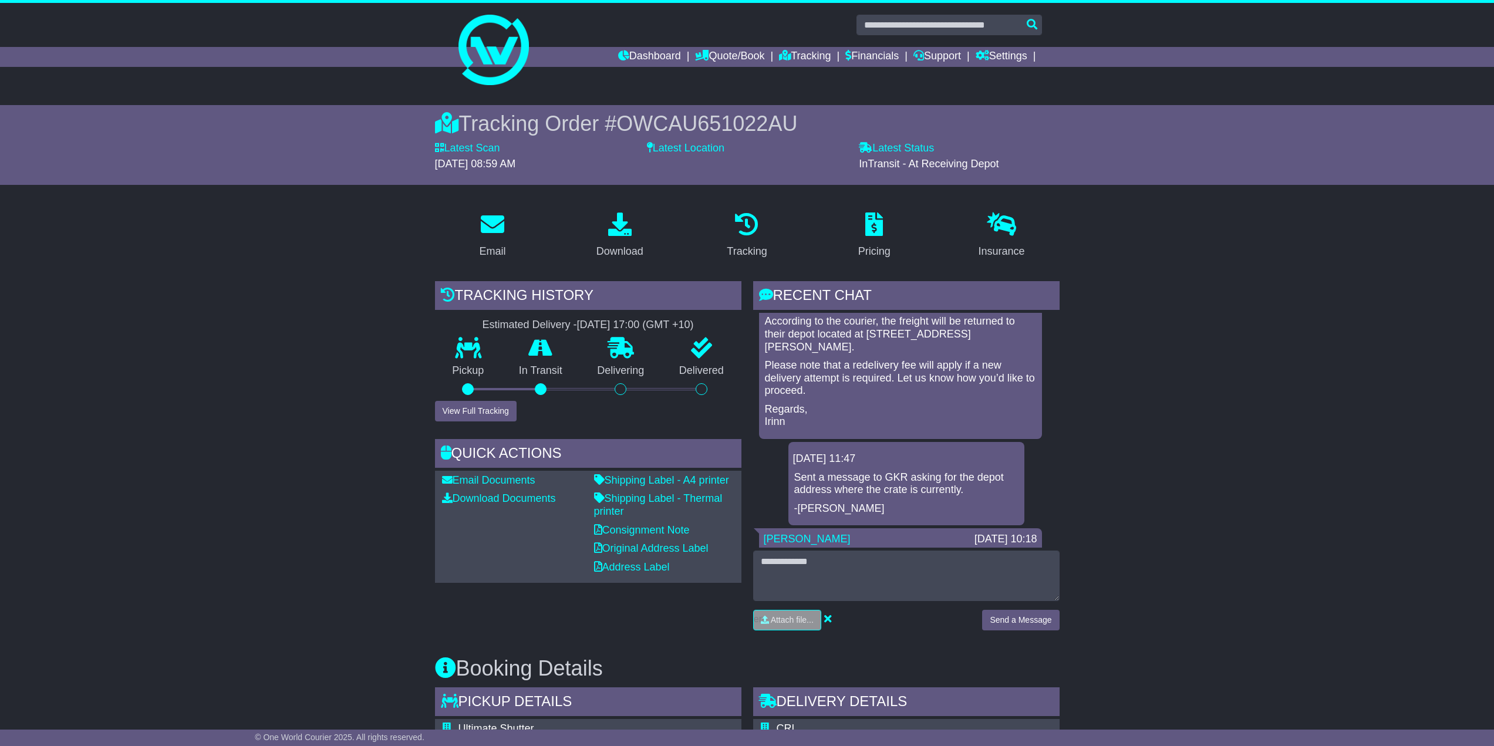
scroll to position [176, 0]
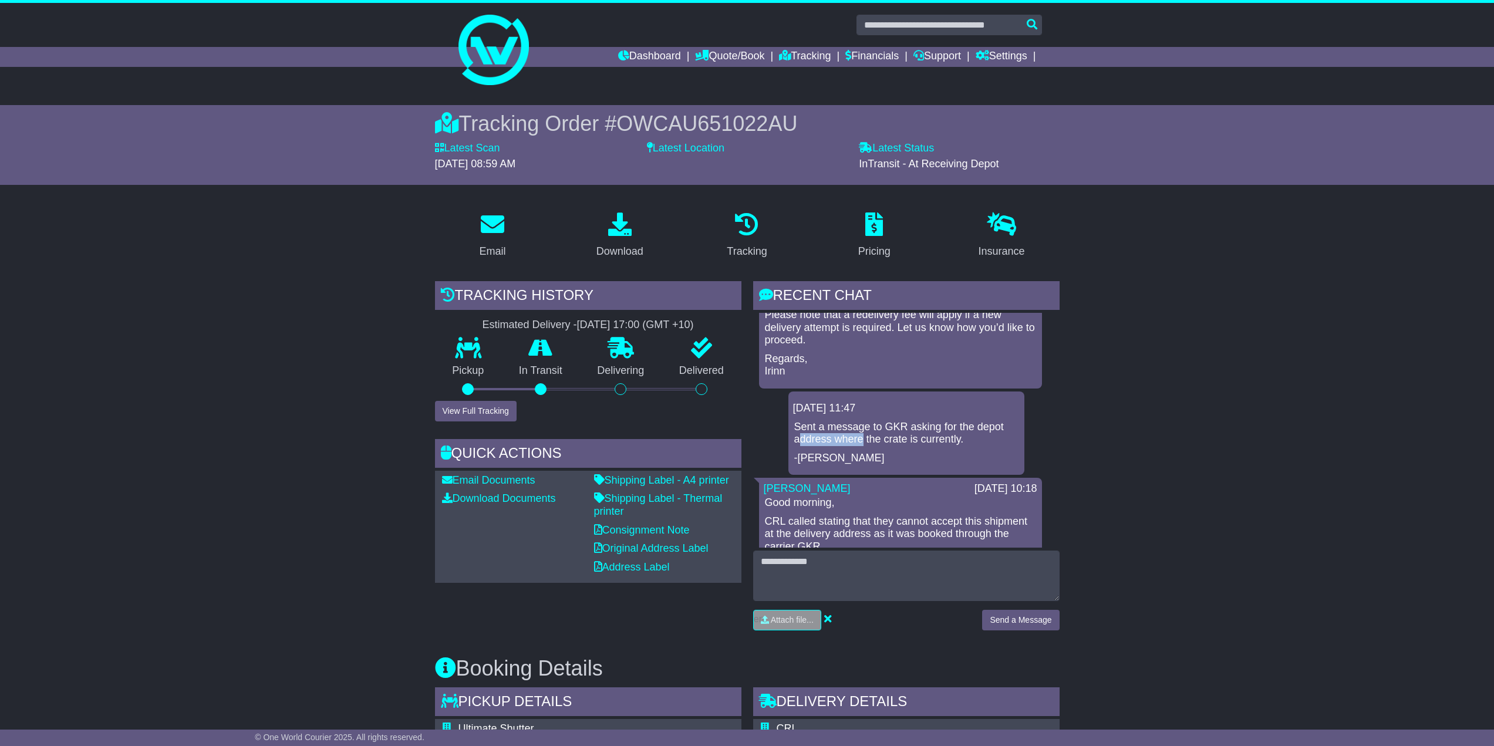
drag, startPoint x: 801, startPoint y: 439, endPoint x: 862, endPoint y: 444, distance: 60.7
click at [862, 444] on p "Sent a message to GKR asking for the depot address where the crate is currently." at bounding box center [906, 433] width 224 height 25
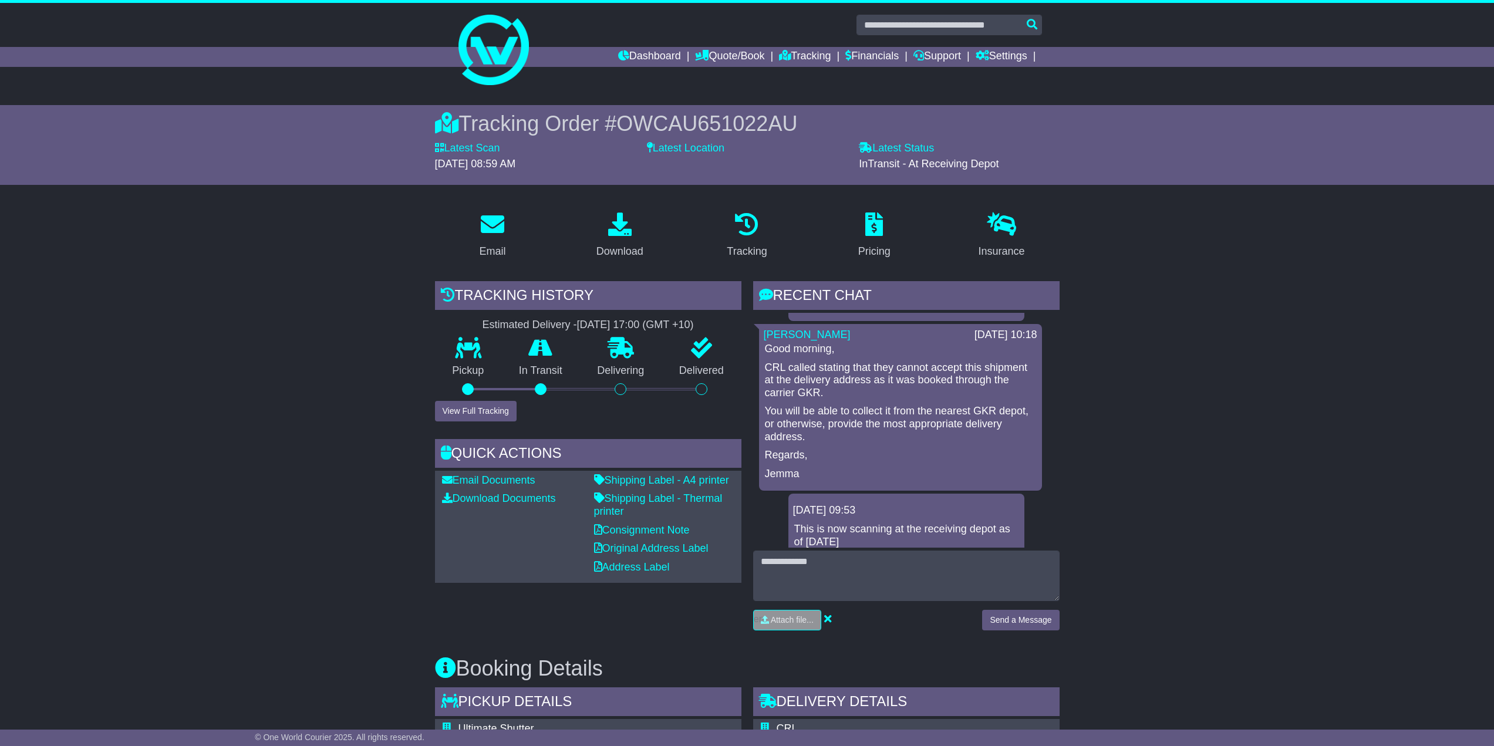
scroll to position [352, 0]
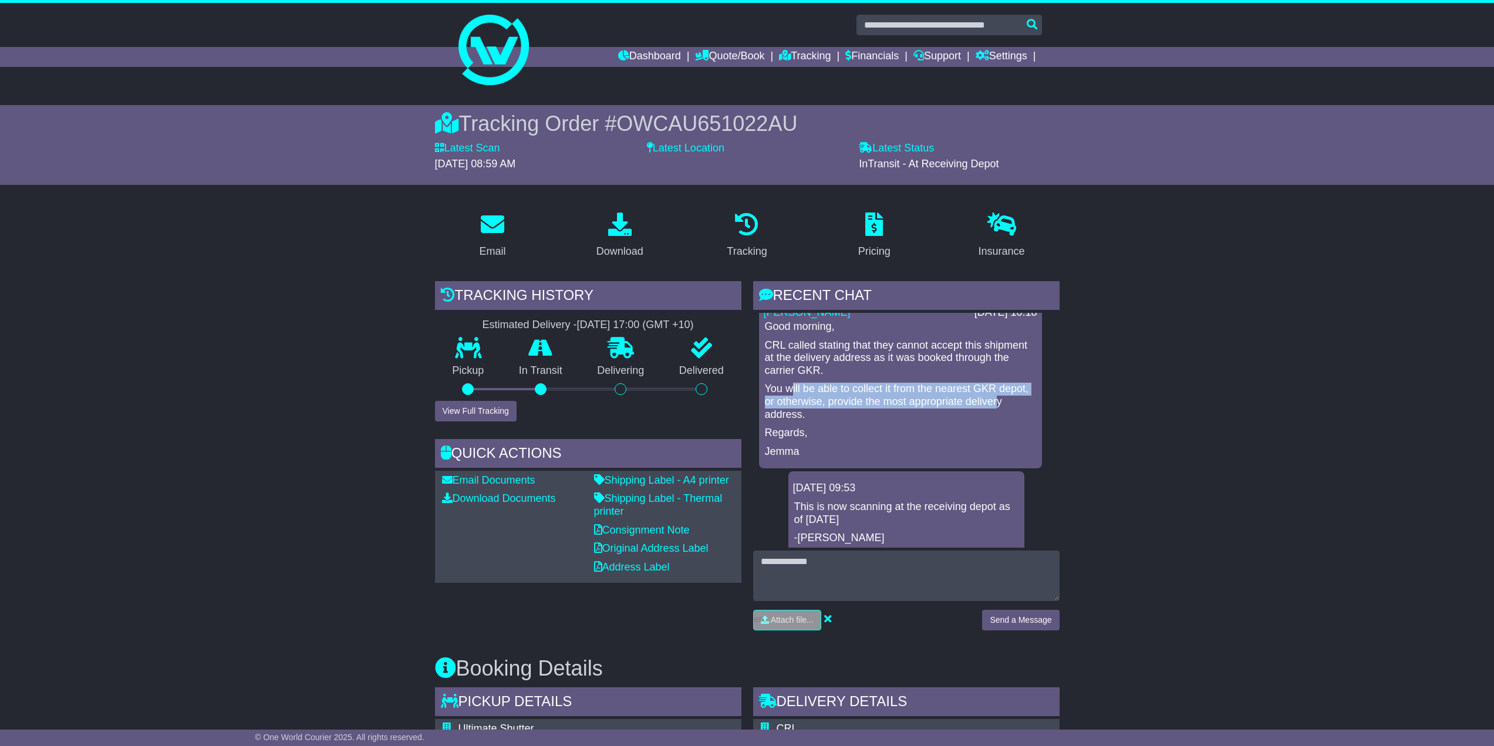
drag, startPoint x: 791, startPoint y: 394, endPoint x: 995, endPoint y: 407, distance: 205.2
click at [930, 407] on p "You will be able to collect it from the nearest GKR depot, or otherwise, provid…" at bounding box center [900, 402] width 271 height 38
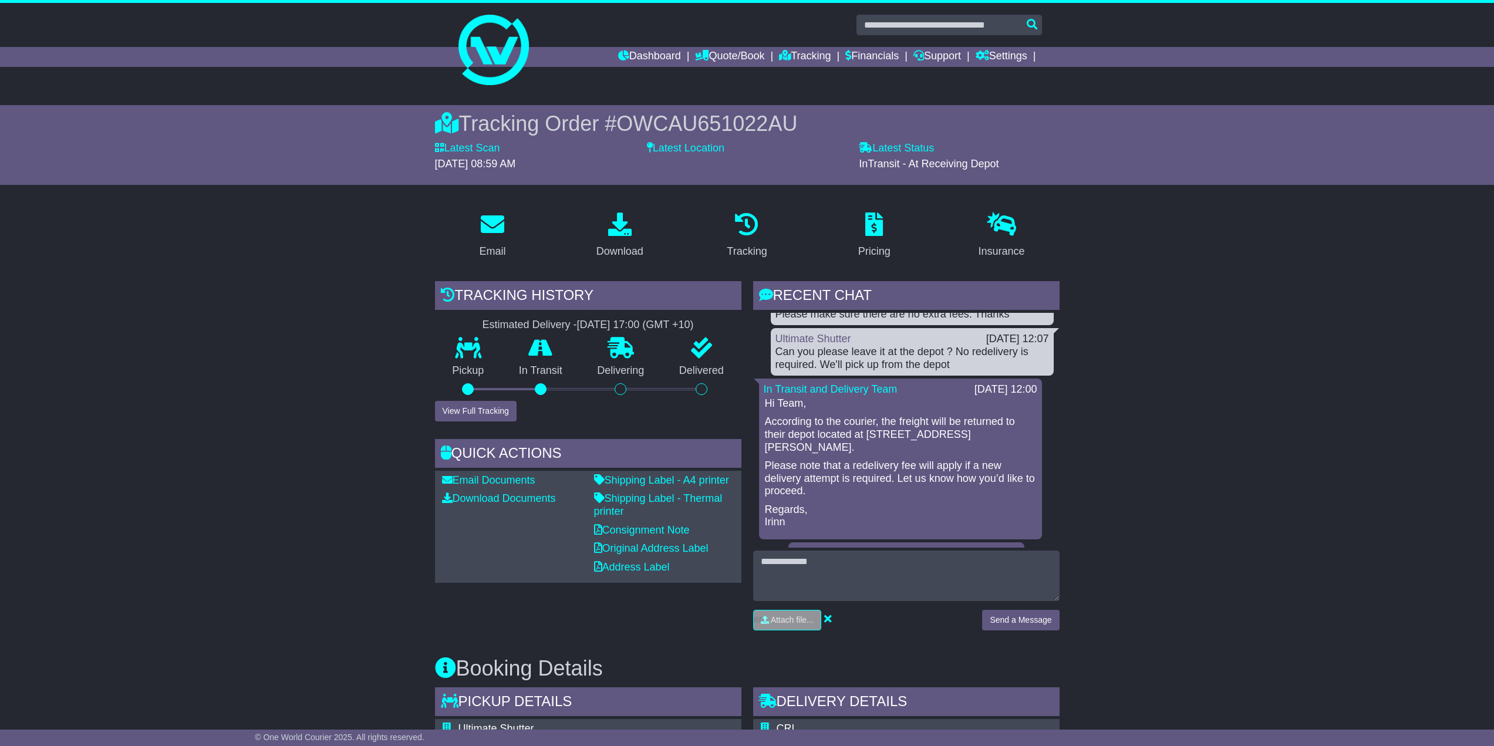
scroll to position [0, 0]
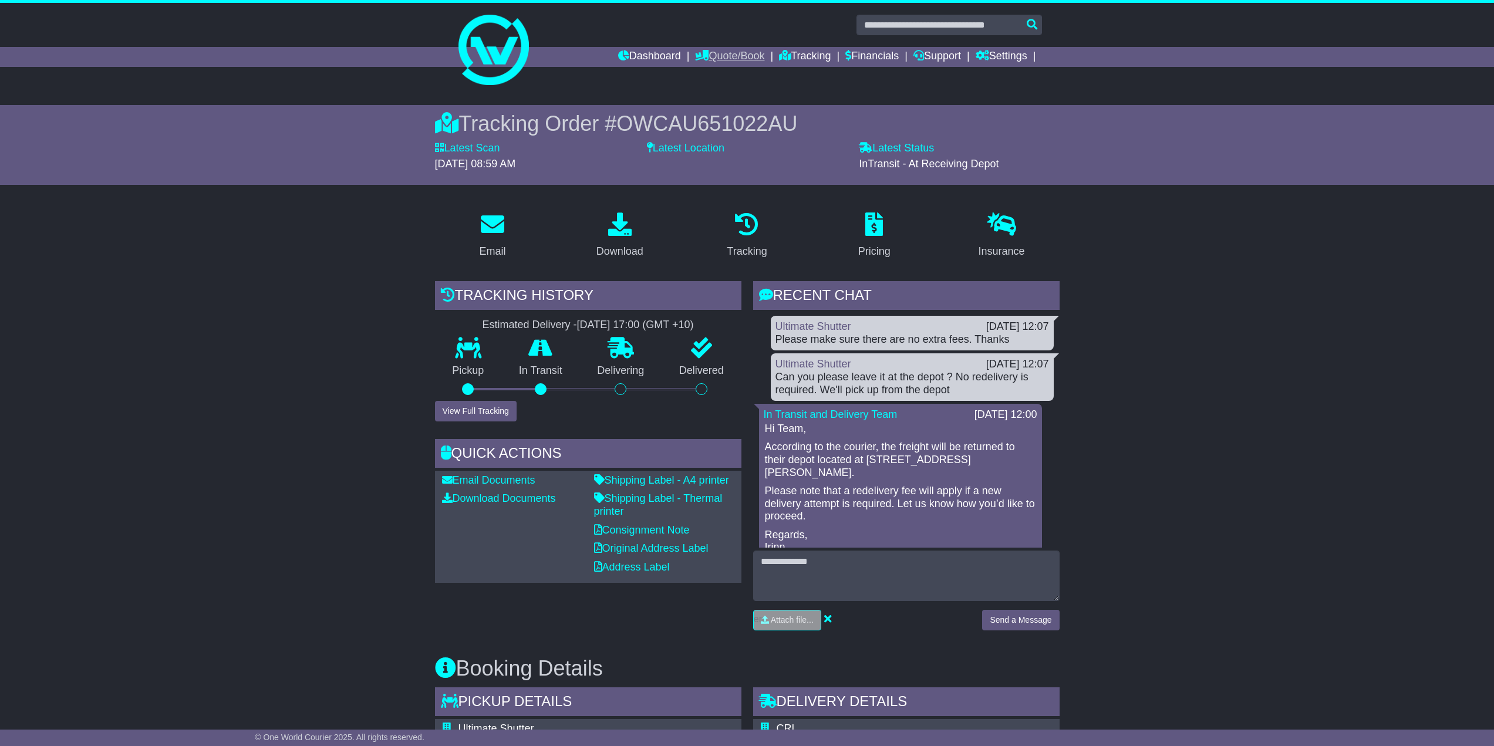
click at [737, 58] on link "Quote/Book" at bounding box center [729, 57] width 69 height 20
click at [649, 52] on link "Dashboard" at bounding box center [649, 57] width 63 height 20
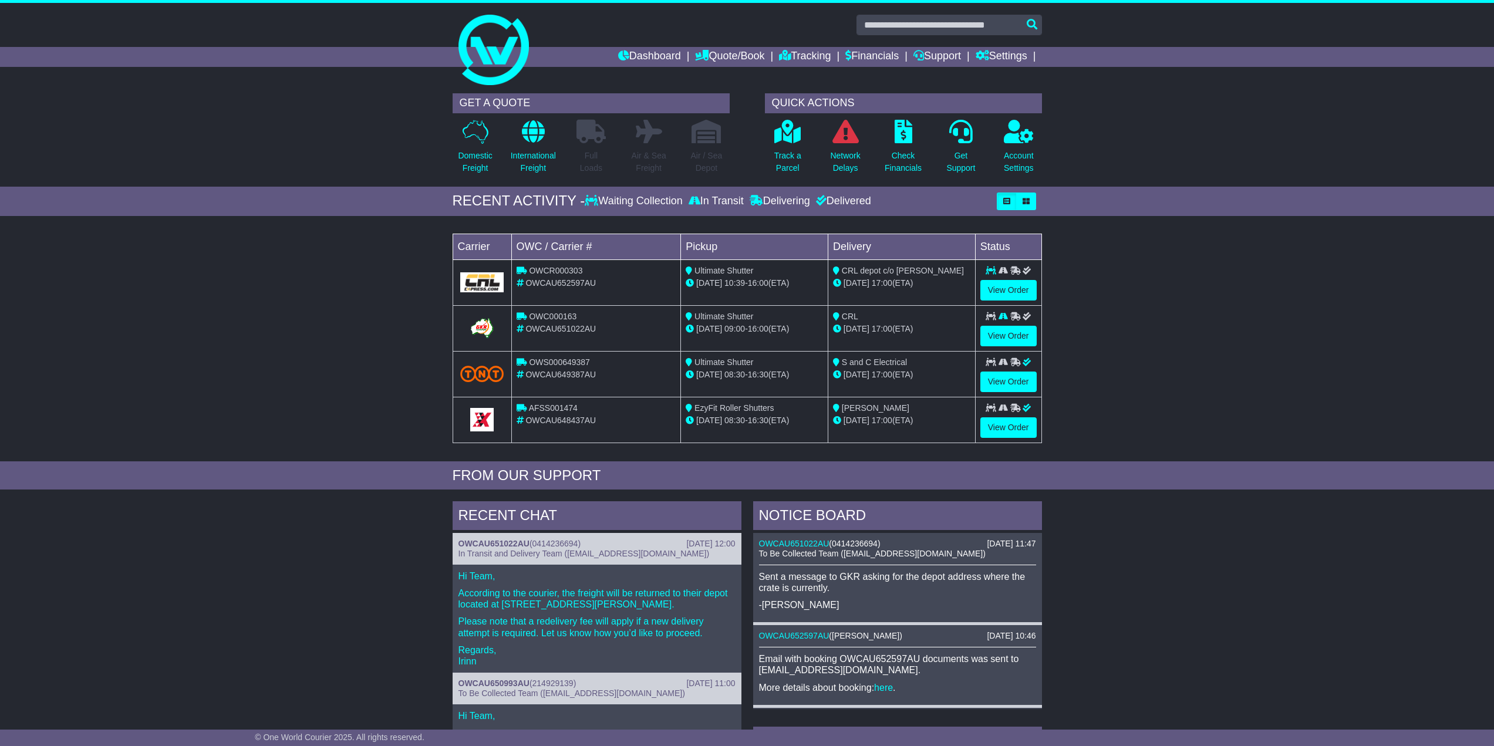
scroll to position [59, 0]
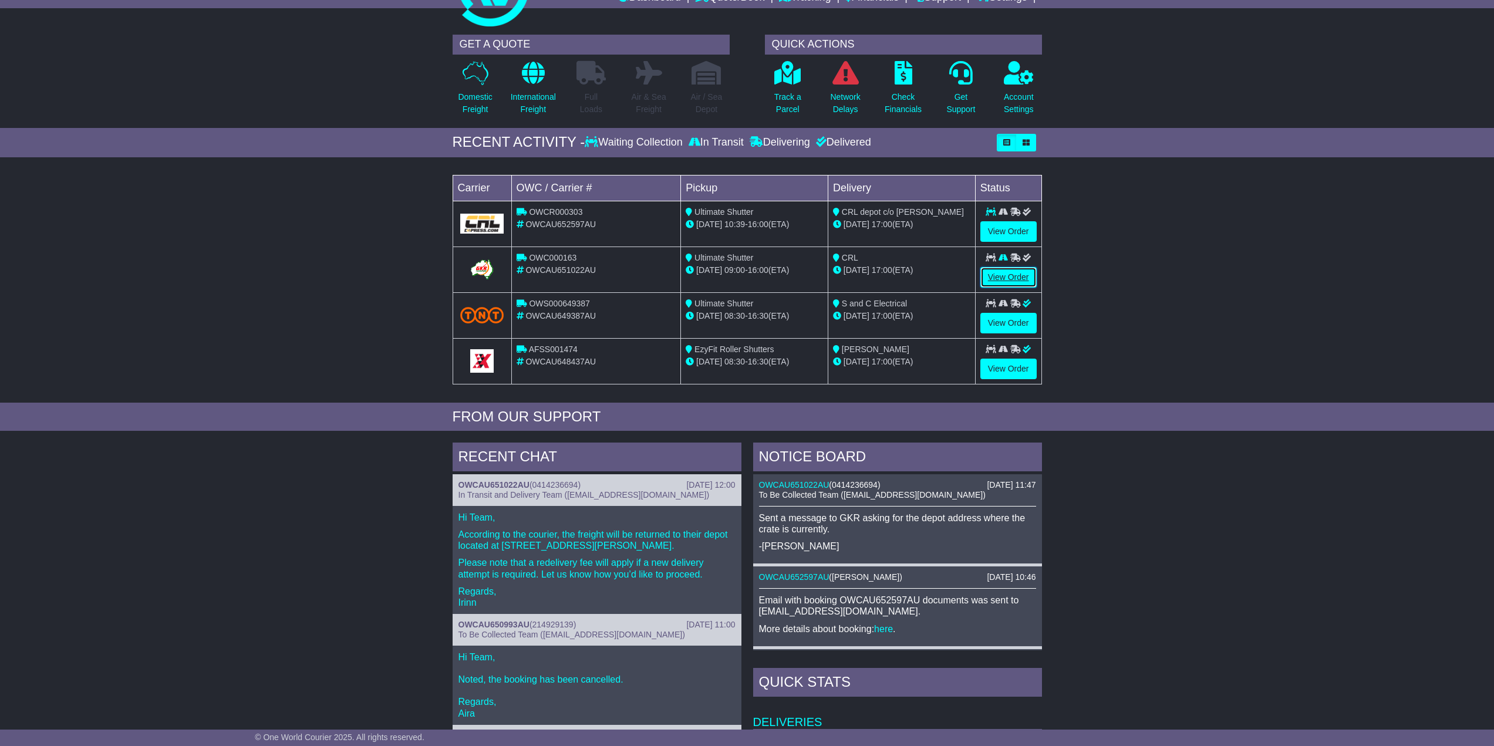
click at [1021, 276] on link "View Order" at bounding box center [1008, 277] width 56 height 21
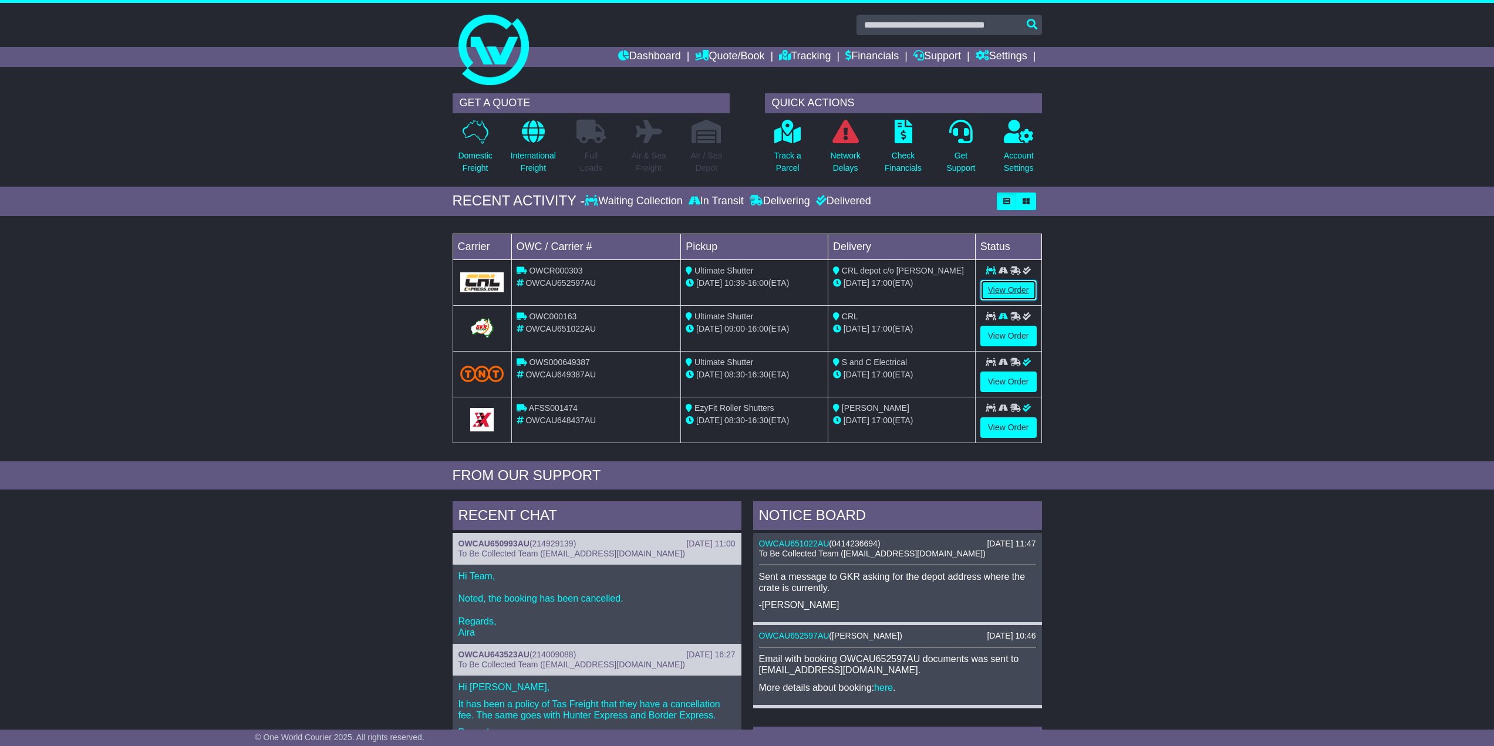
click at [1001, 289] on link "View Order" at bounding box center [1008, 290] width 56 height 21
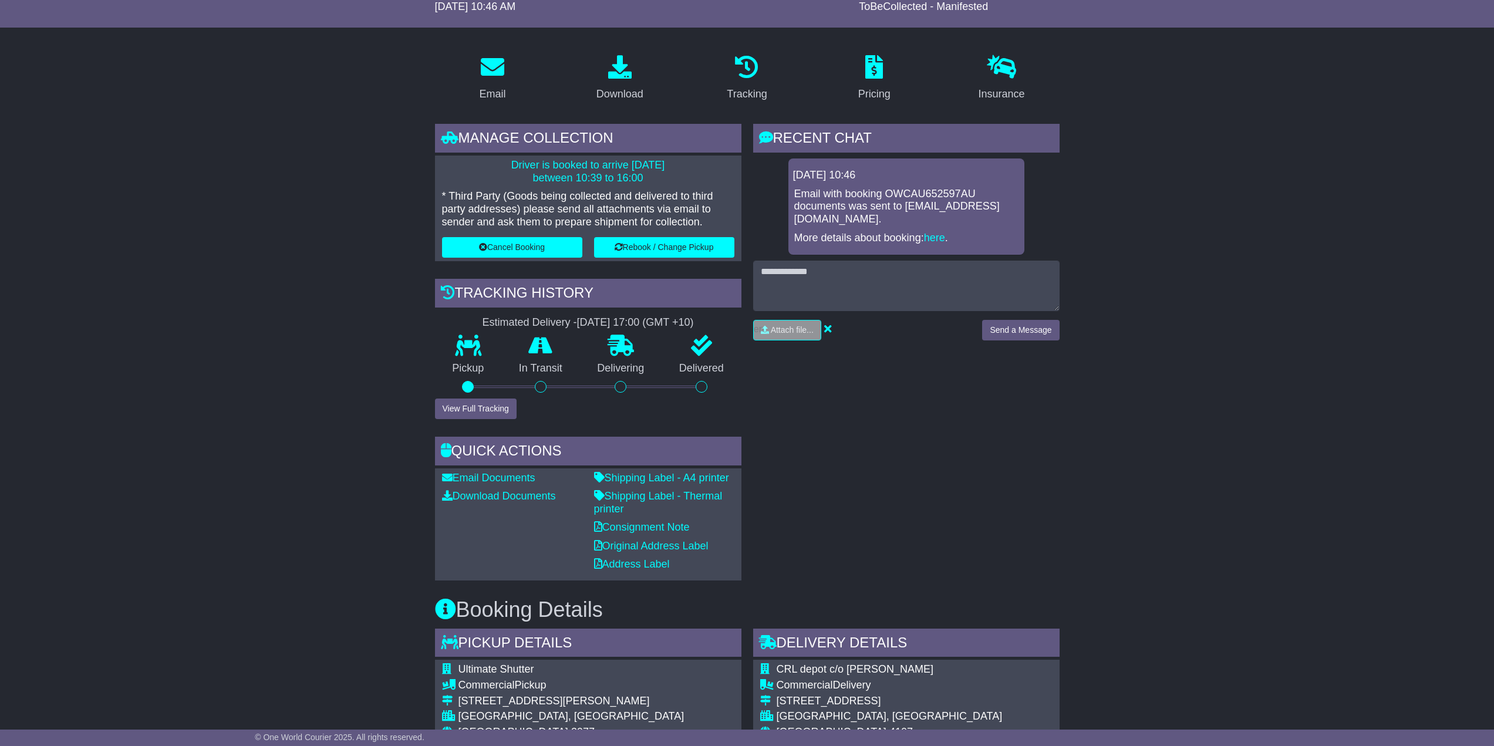
scroll to position [293, 0]
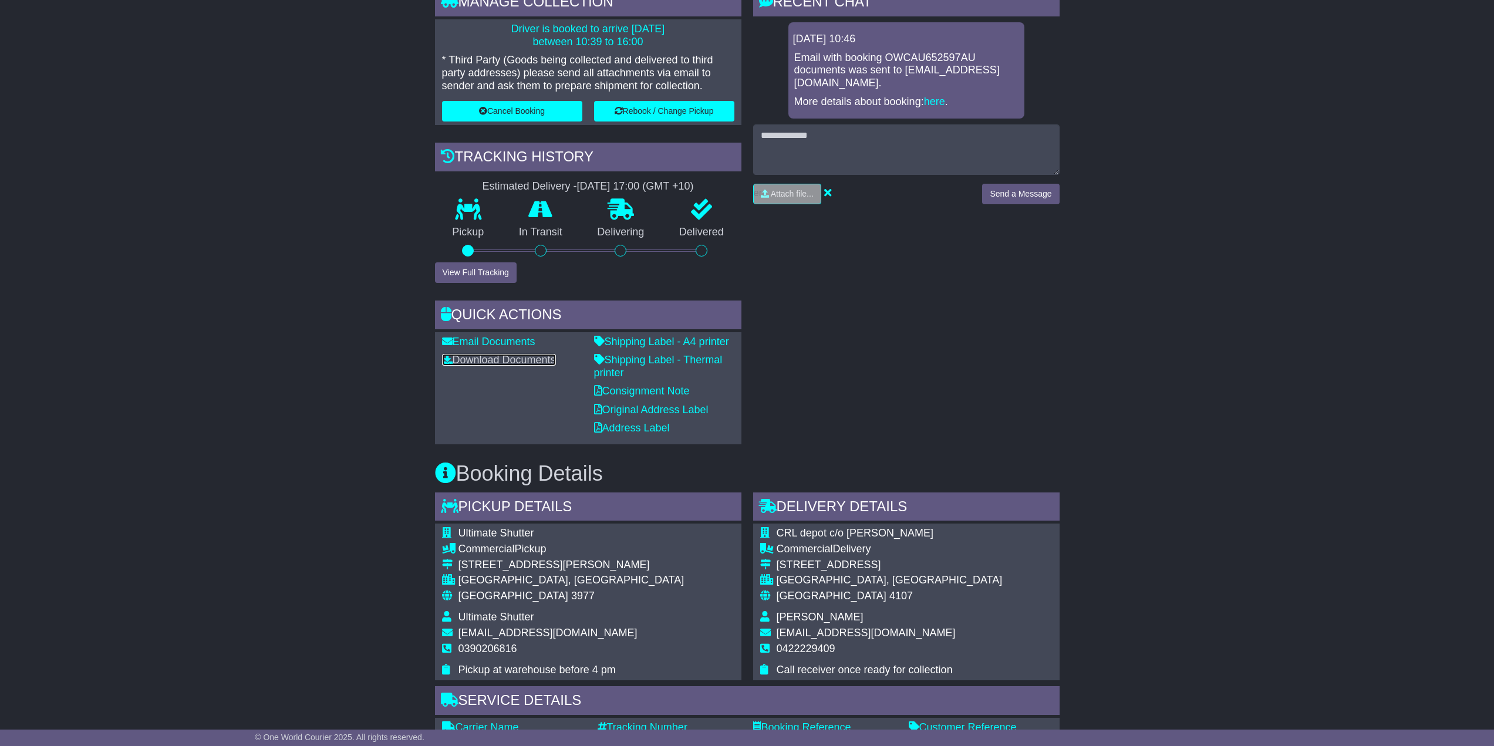
click at [511, 360] on link "Download Documents" at bounding box center [499, 360] width 114 height 12
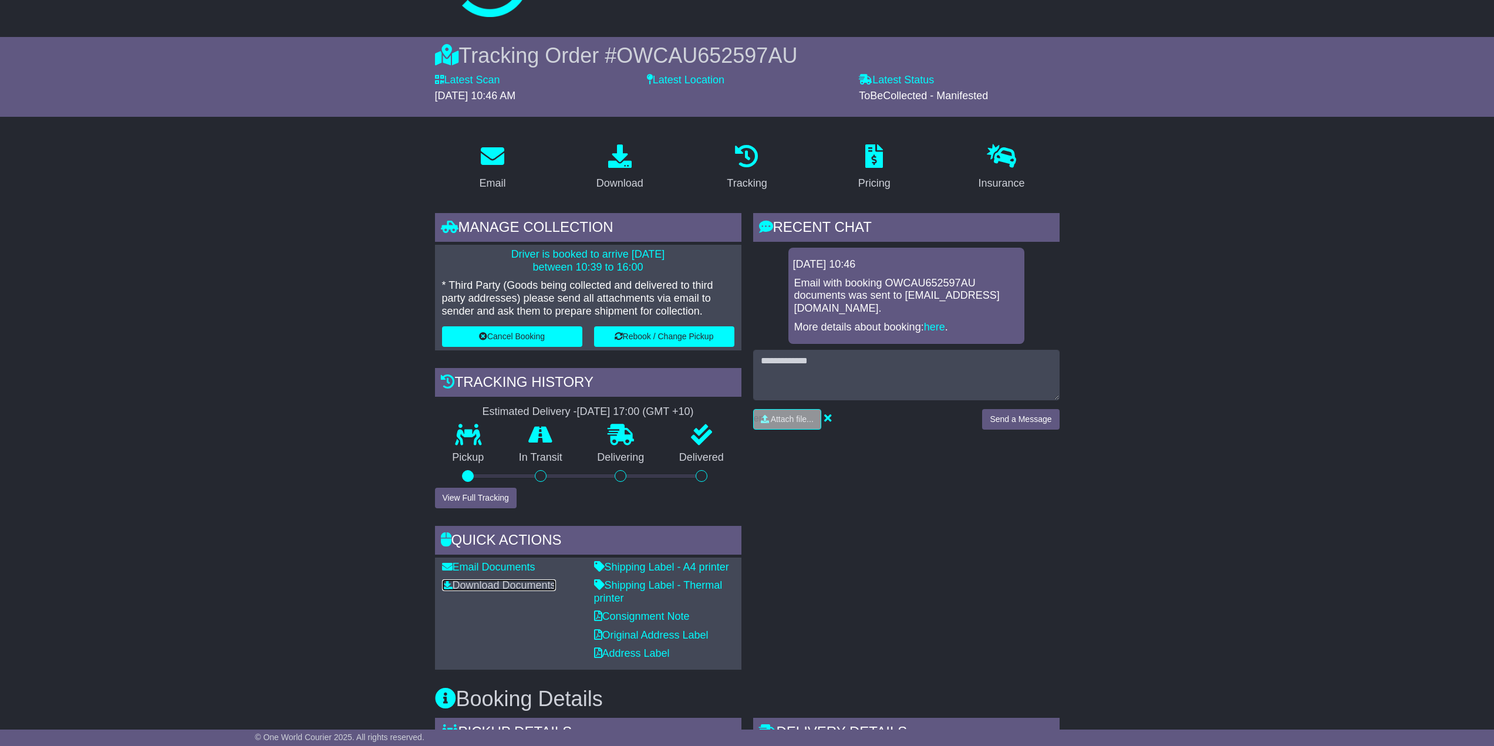
scroll to position [59, 0]
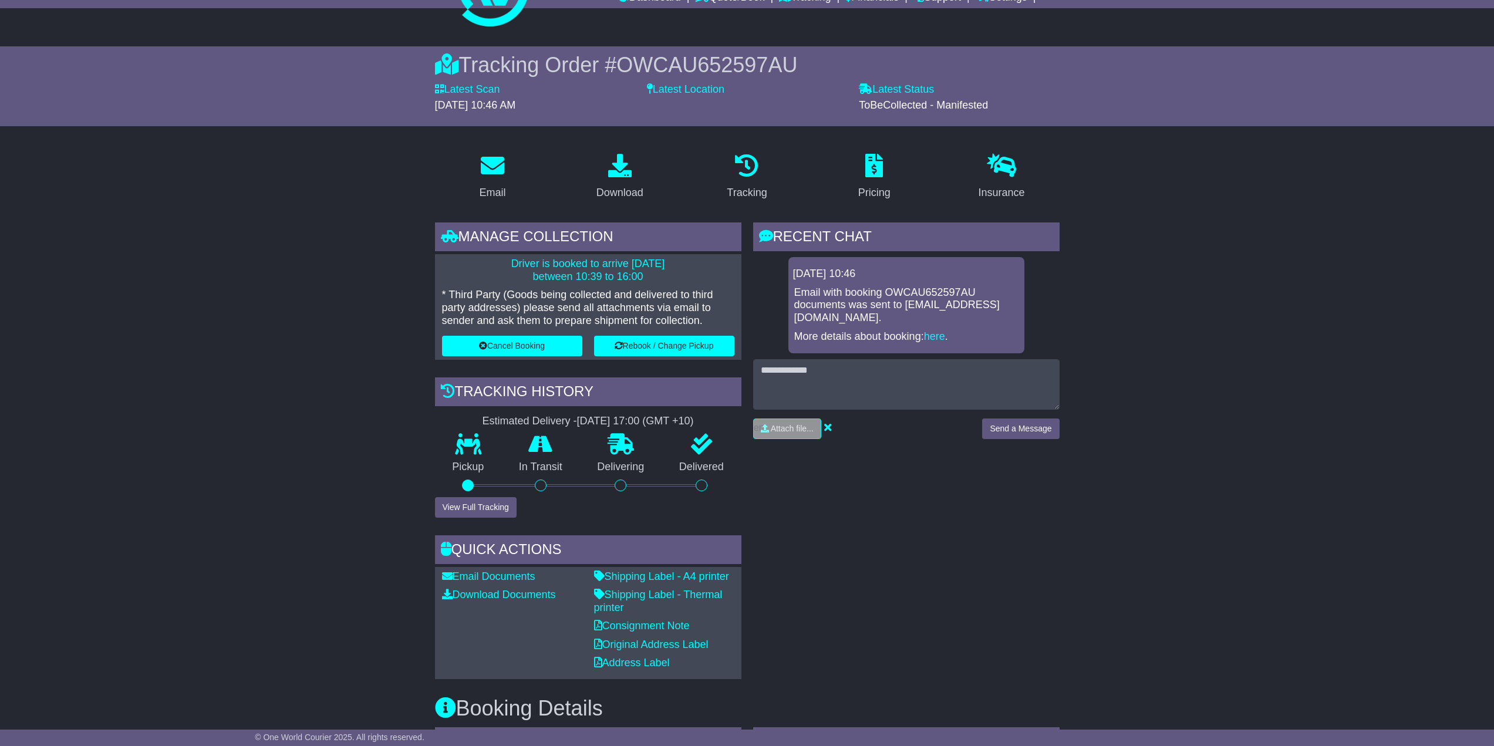
click at [704, 64] on span "OWCAU652597AU" at bounding box center [706, 65] width 181 height 24
copy span "OWCAU652597AU"
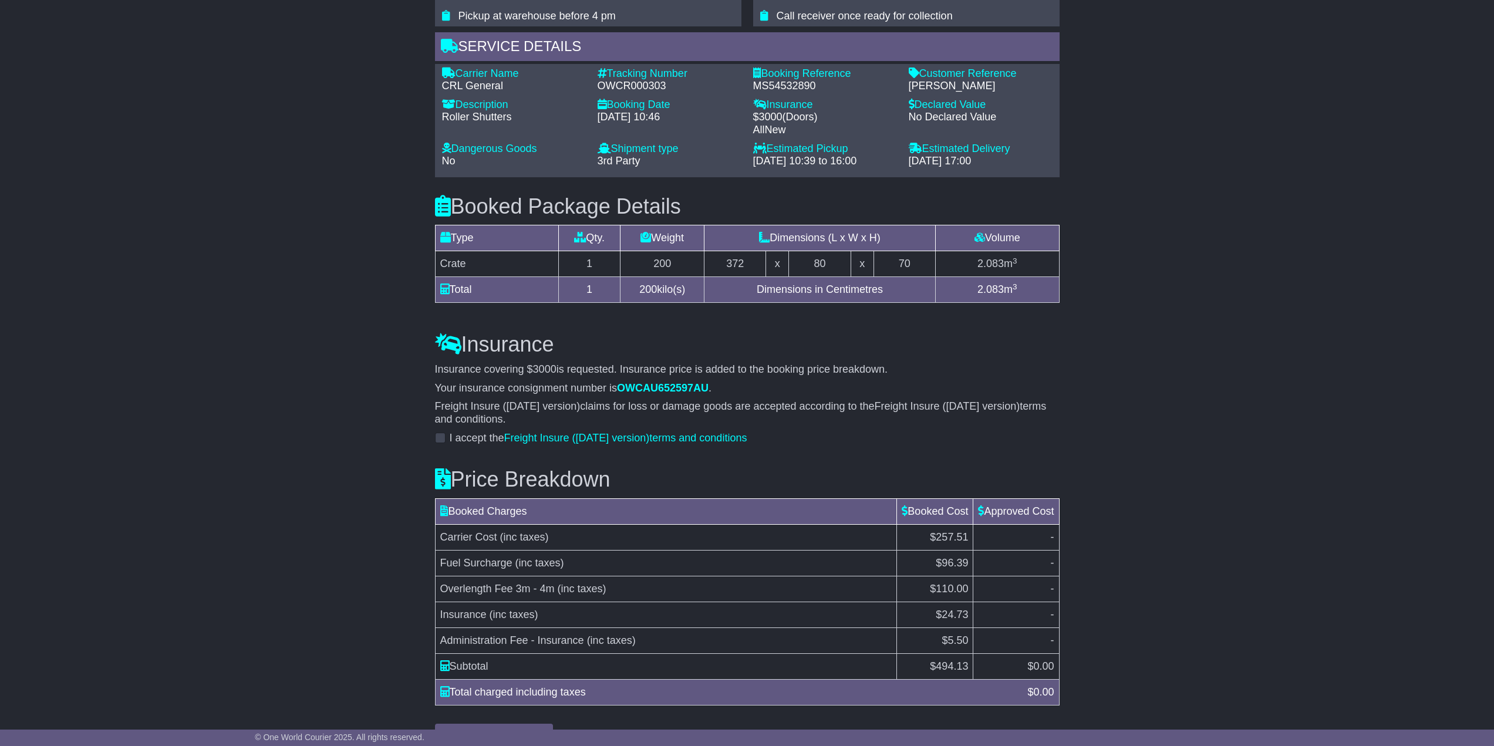
scroll to position [975, 0]
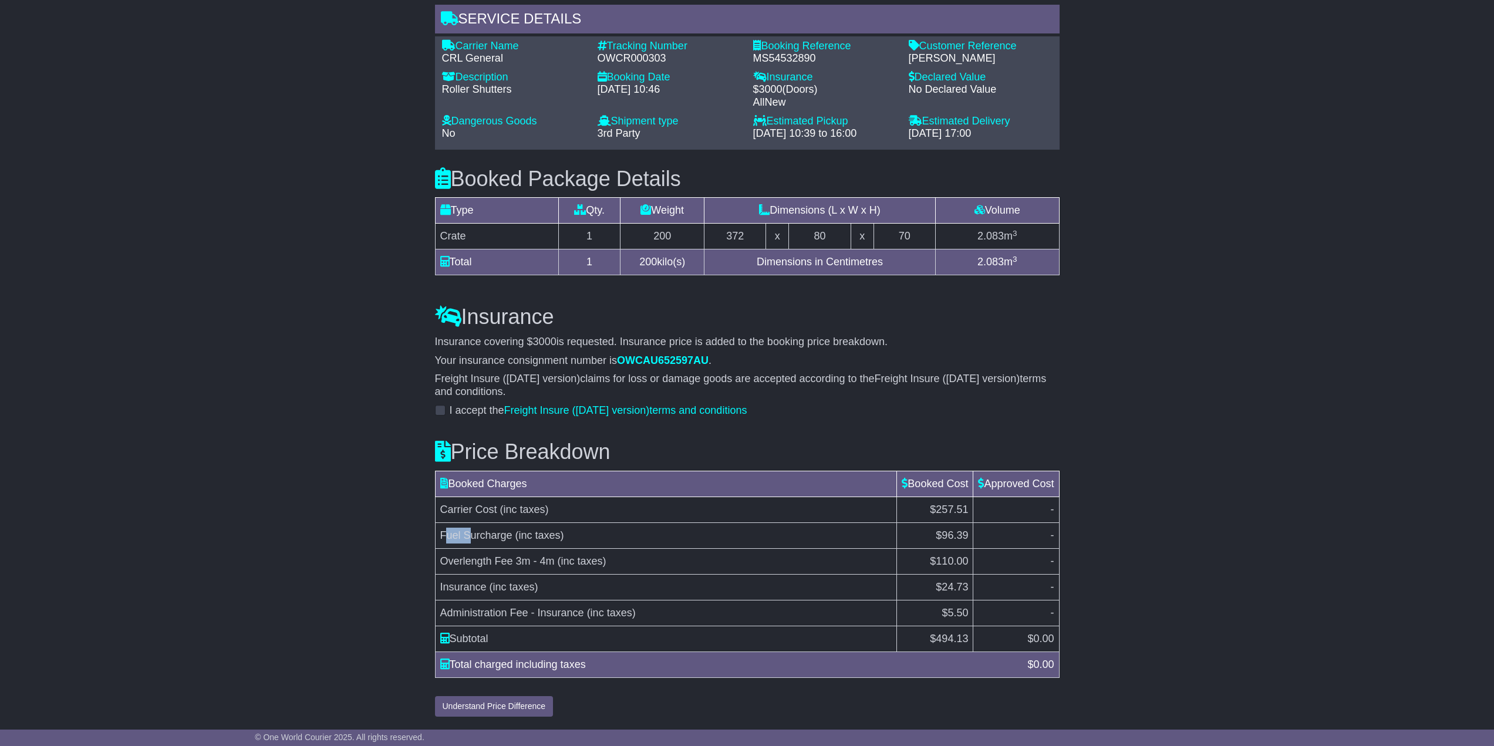
drag, startPoint x: 445, startPoint y: 534, endPoint x: 475, endPoint y: 538, distance: 29.6
click at [472, 538] on span "Fuel Surcharge" at bounding box center [476, 535] width 72 height 12
drag, startPoint x: 463, startPoint y: 555, endPoint x: 469, endPoint y: 567, distance: 13.1
click at [467, 556] on span "Overlength Fee 3m - 4m" at bounding box center [497, 561] width 114 height 12
drag, startPoint x: 455, startPoint y: 580, endPoint x: 691, endPoint y: 593, distance: 236.9
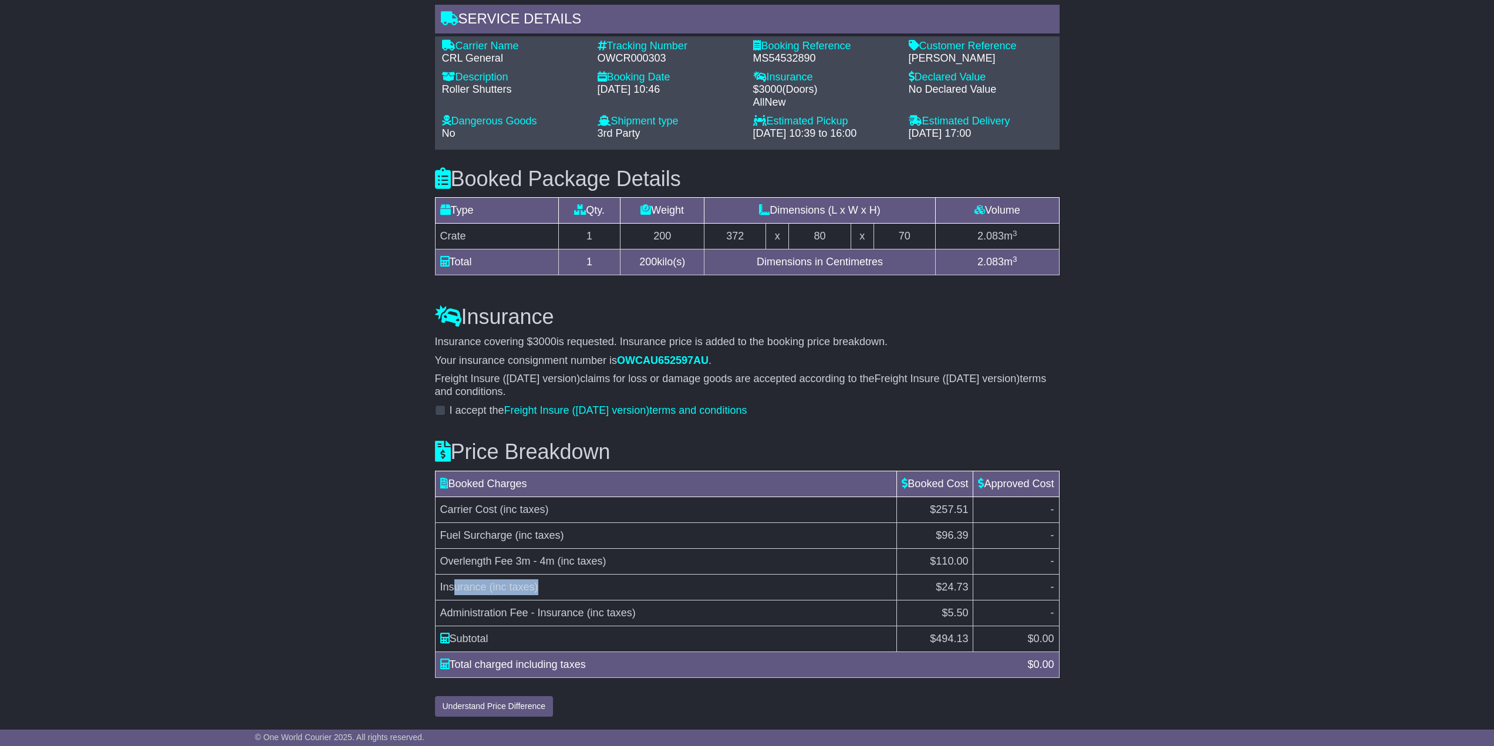
click at [691, 593] on td "Insurance (inc taxes)" at bounding box center [666, 587] width 462 height 26
click at [749, 620] on td "Administration Fee - Insurance (inc taxes)" at bounding box center [666, 613] width 462 height 26
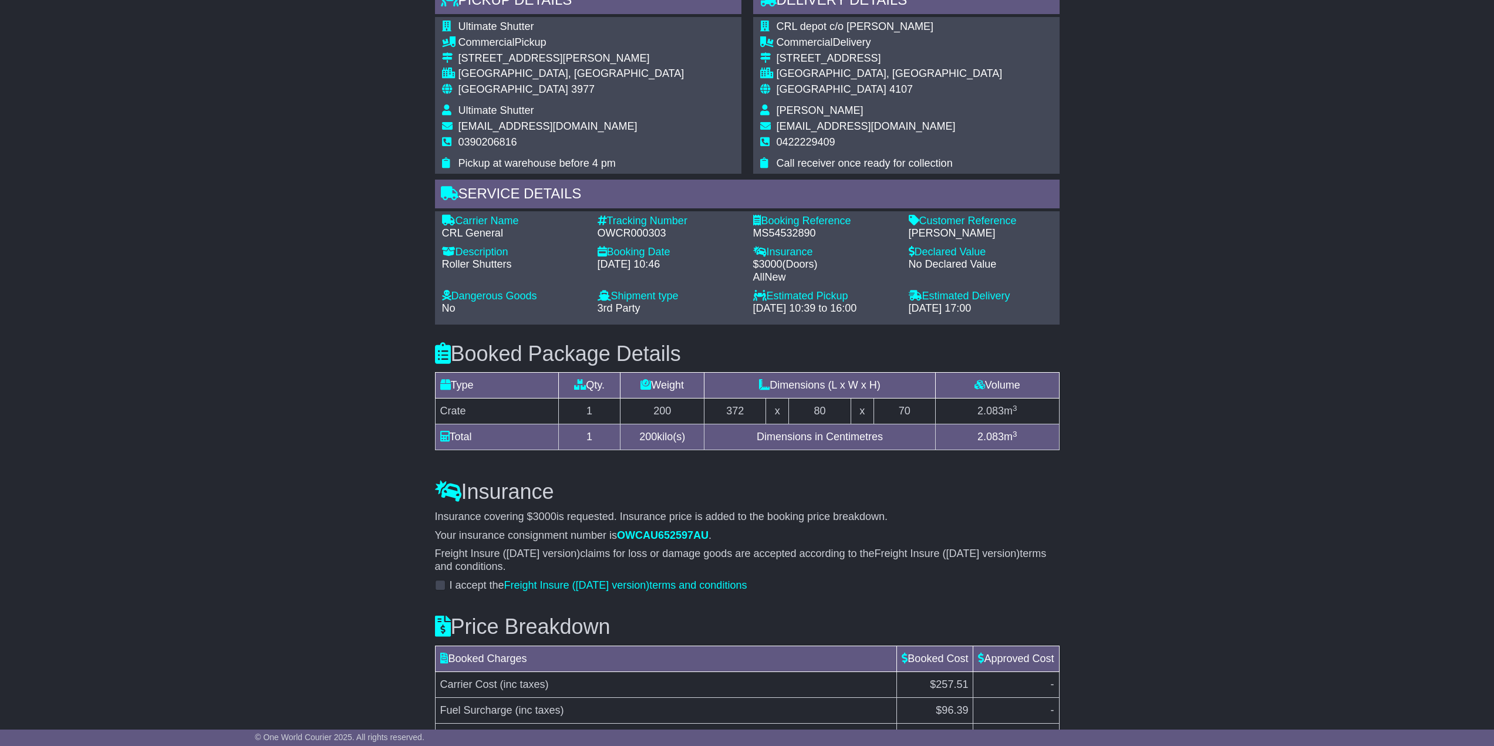
scroll to position [799, 0]
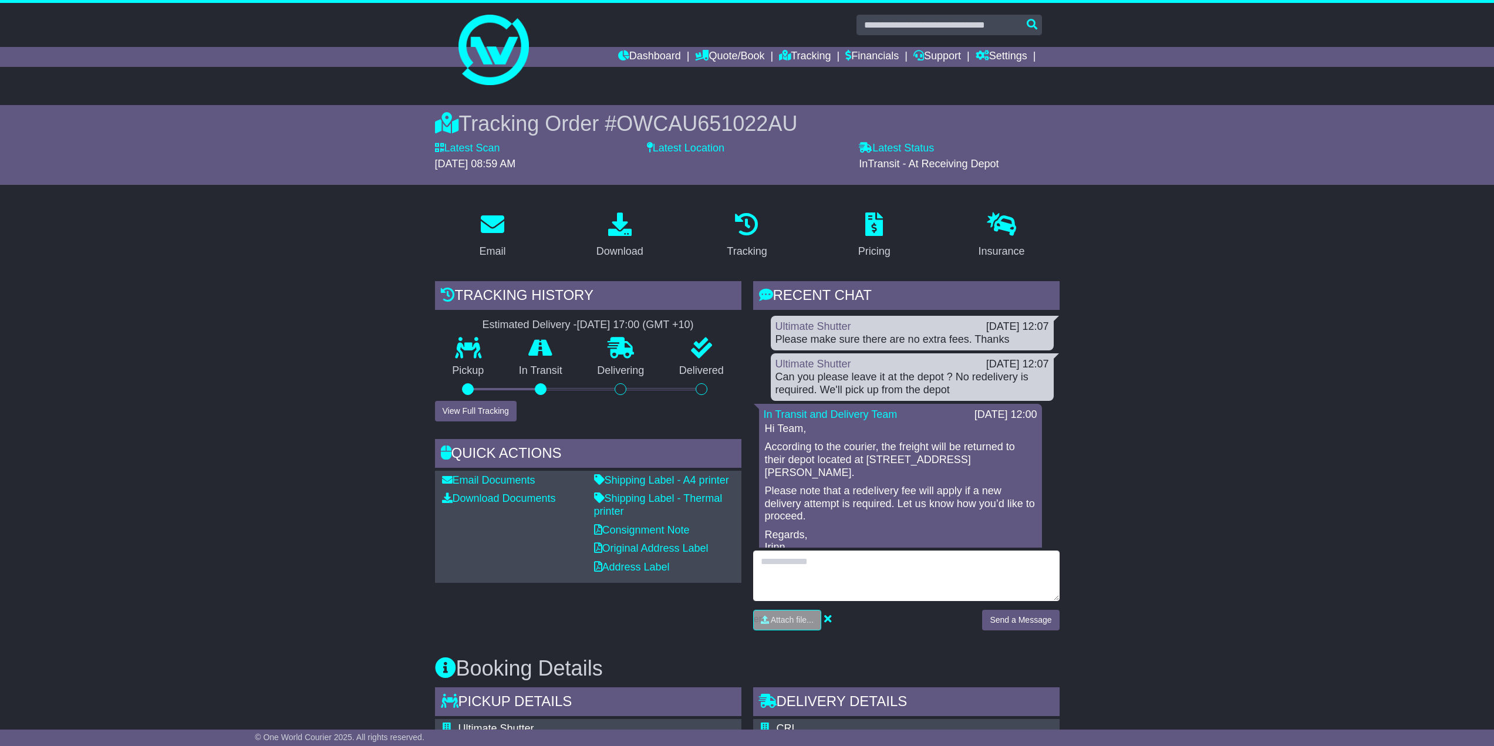
click at [872, 573] on textarea at bounding box center [906, 576] width 306 height 50
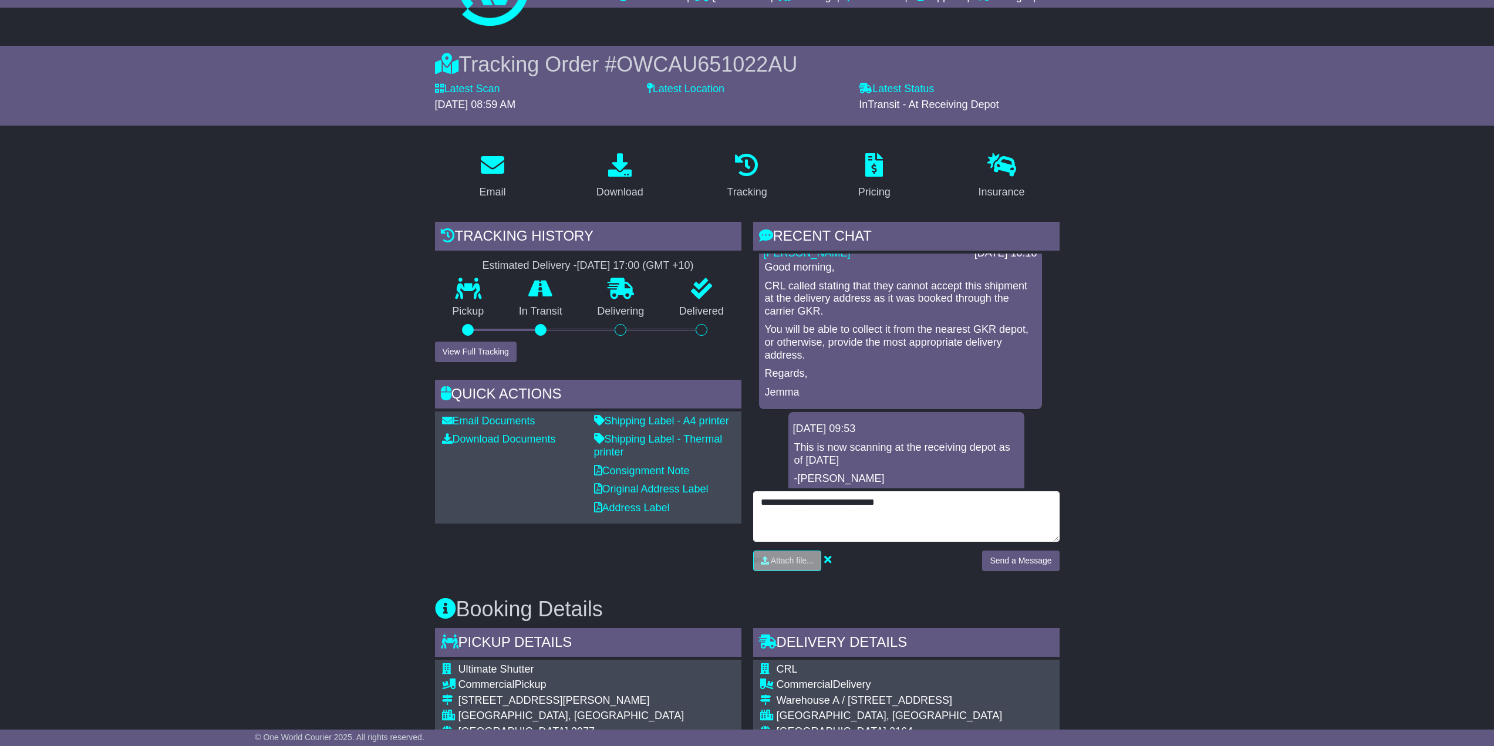
scroll to position [59, 0]
click at [917, 510] on textarea "**********" at bounding box center [906, 517] width 306 height 50
type textarea "**********"
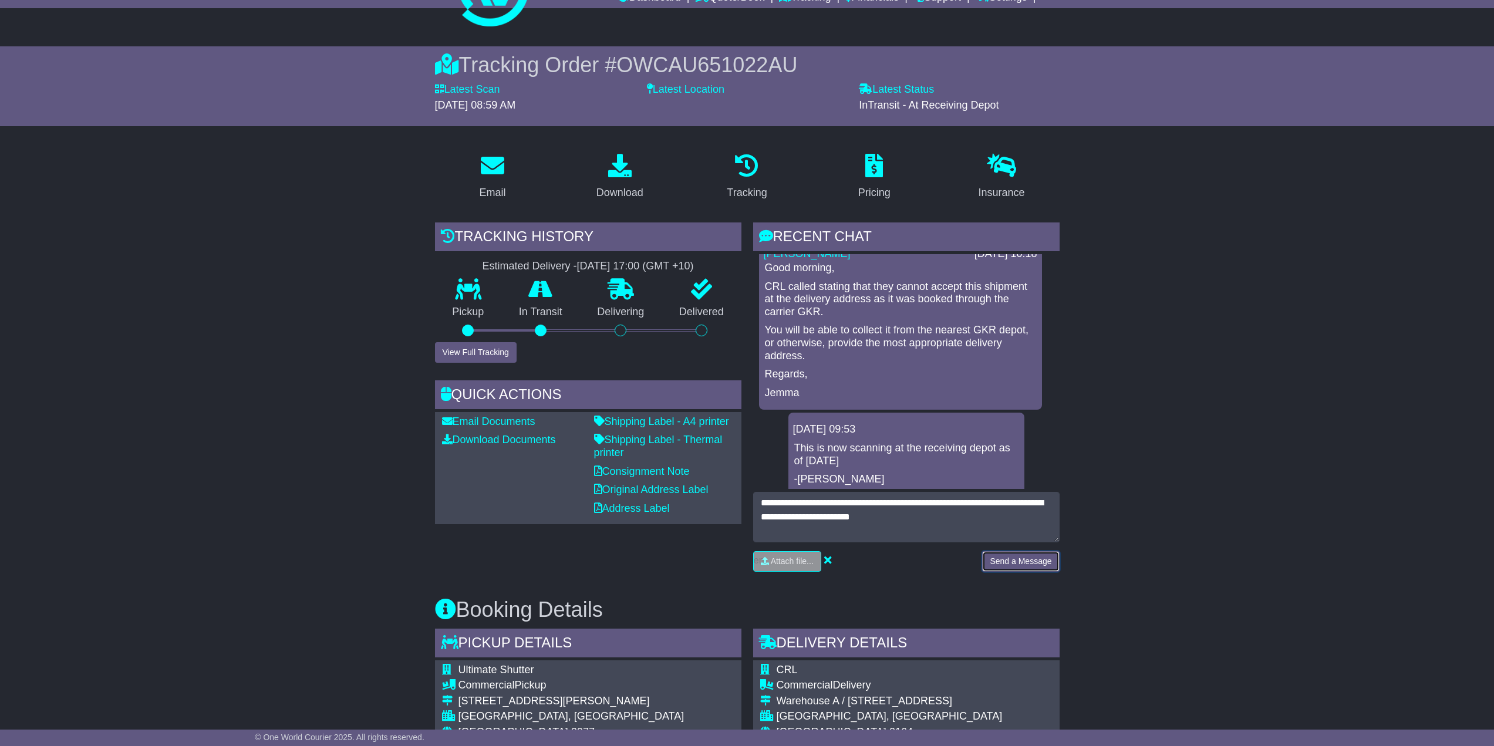
click at [1041, 565] on button "Send a Message" at bounding box center [1020, 561] width 77 height 21
